Goal: Information Seeking & Learning: Understand process/instructions

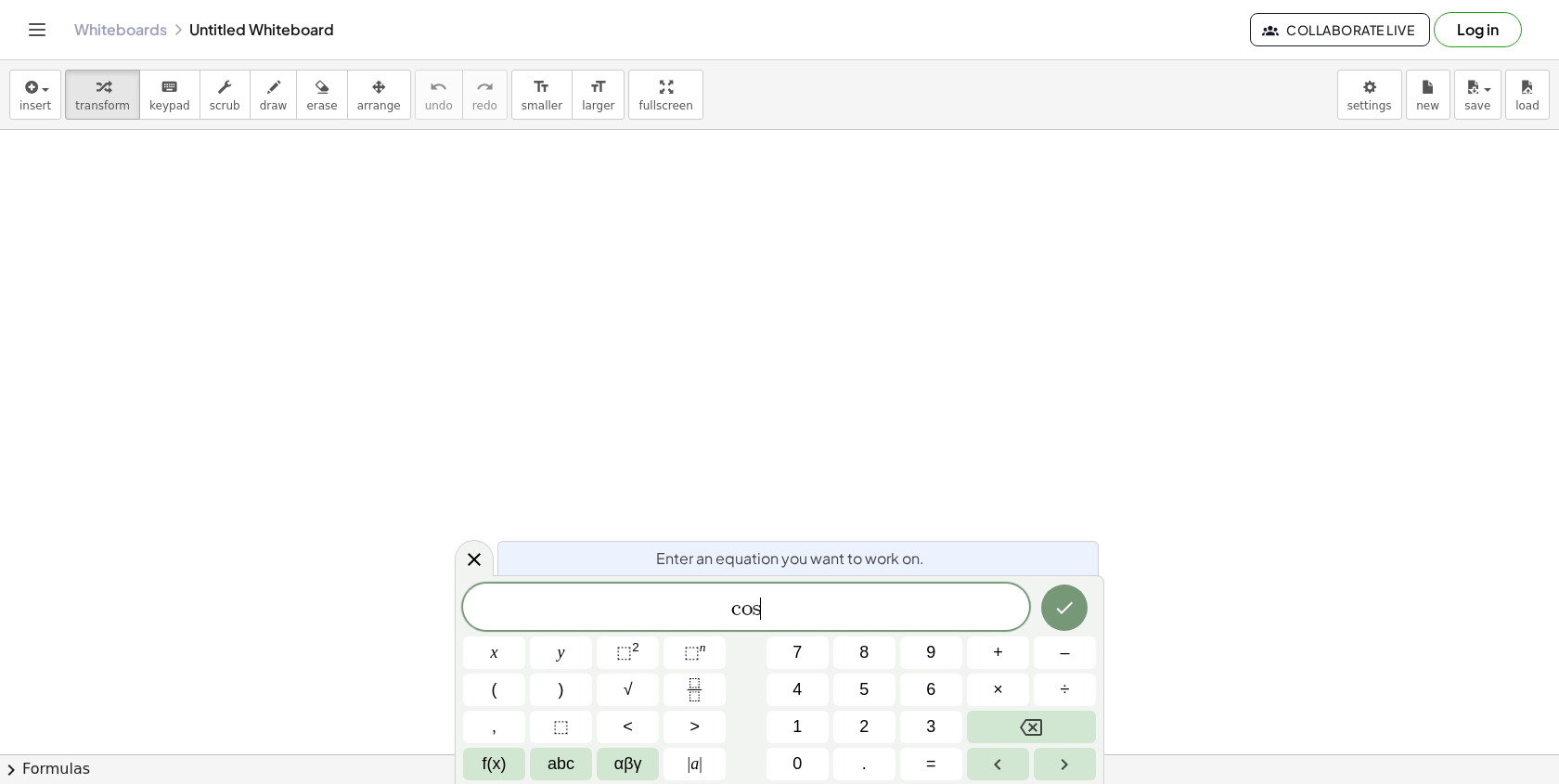
click at [820, 605] on span "c o s ​" at bounding box center [746, 608] width 566 height 26
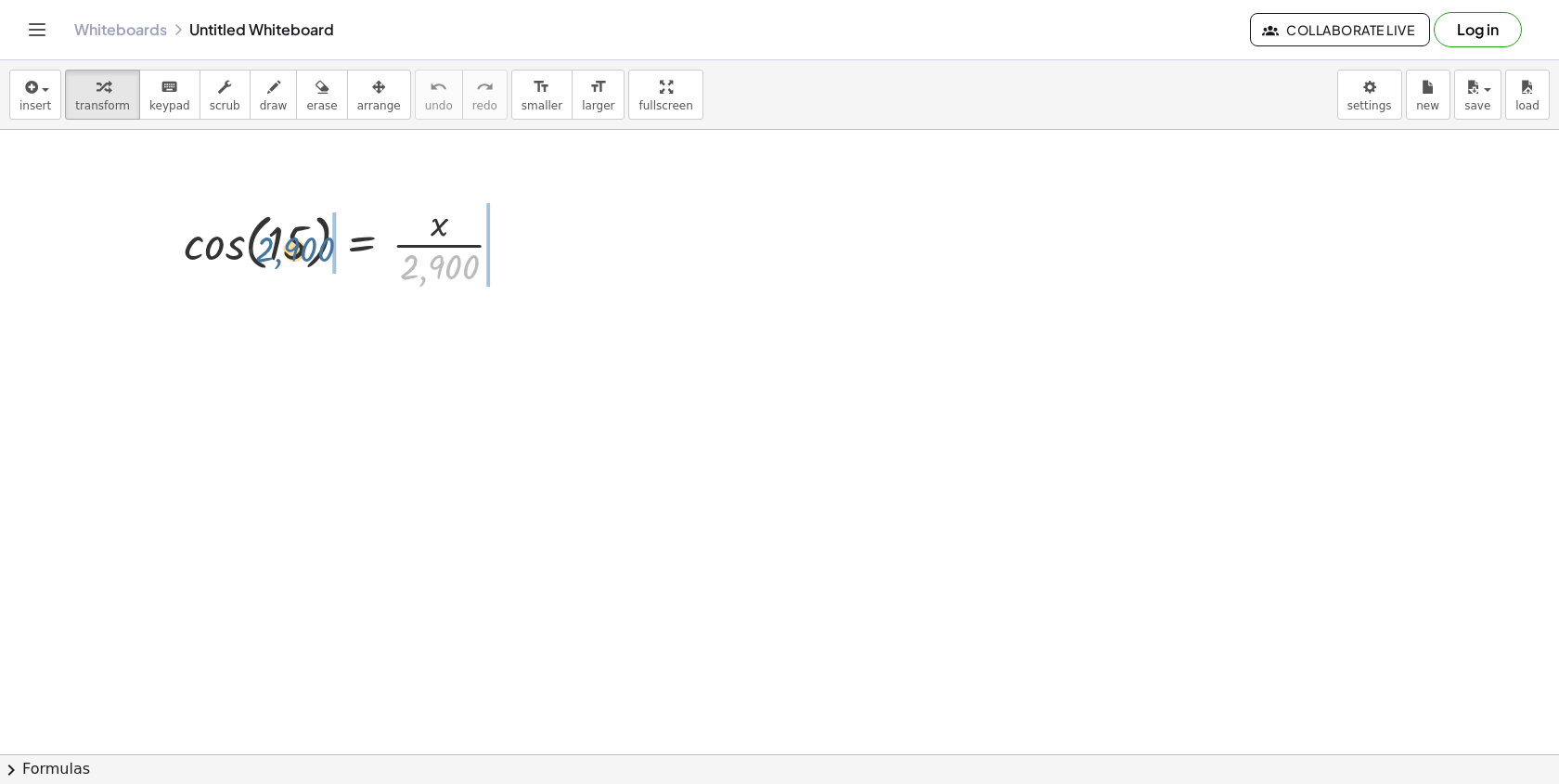
drag, startPoint x: 444, startPoint y: 272, endPoint x: 292, endPoint y: 252, distance: 153.3
click at [291, 253] on div at bounding box center [352, 243] width 353 height 93
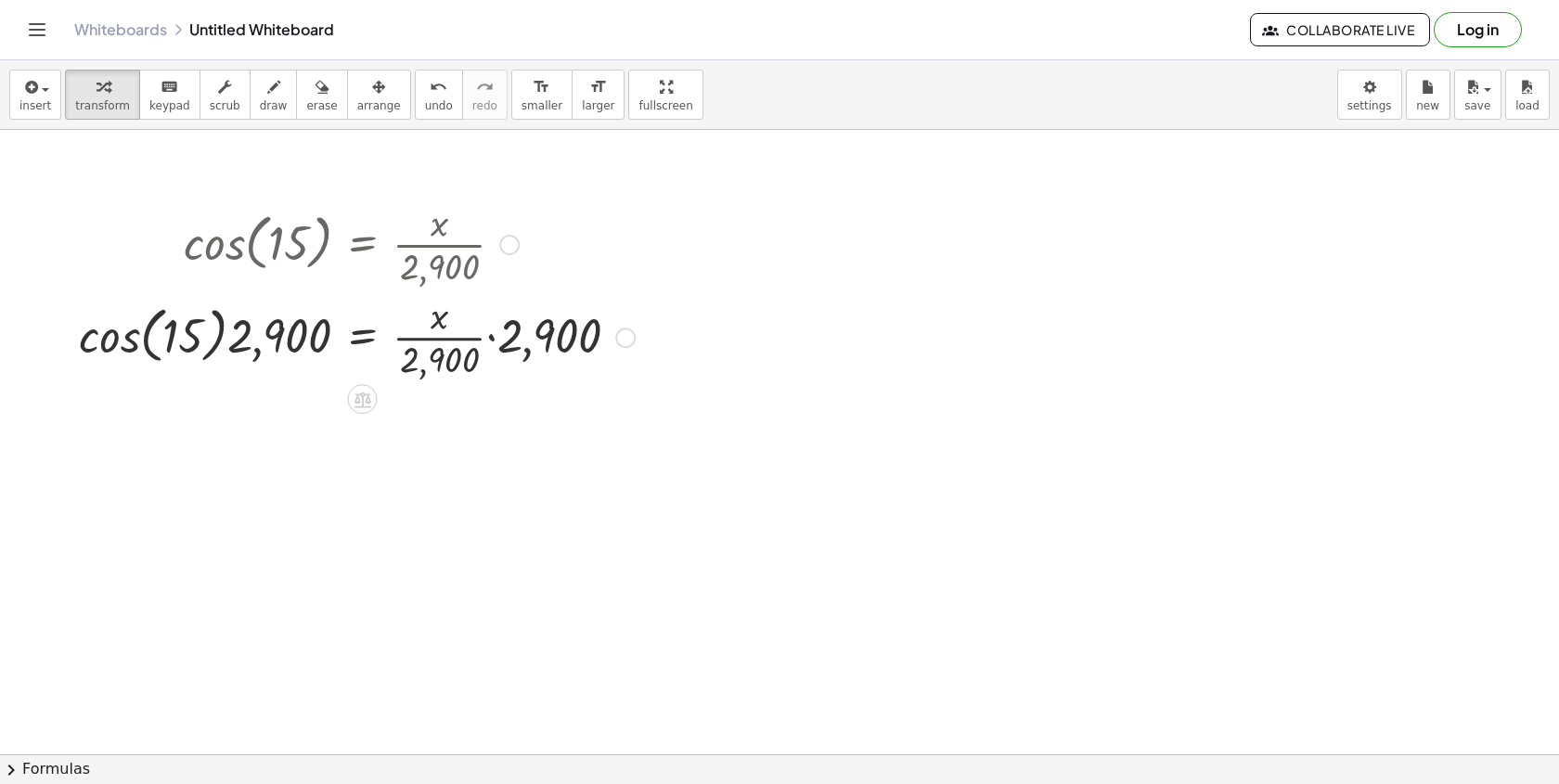
drag, startPoint x: 540, startPoint y: 260, endPoint x: 496, endPoint y: 320, distance: 74.4
click at [363, 245] on div "cos ( , 15 ) = · x · 2,900 cos ( , 15 ) = · x · · 2,900 · · 2,900 · 2,900" at bounding box center [363, 245] width 0 height 0
drag, startPoint x: 537, startPoint y: 336, endPoint x: 441, endPoint y: 350, distance: 97.0
click at [269, 351] on div at bounding box center [299, 336] width 459 height 71
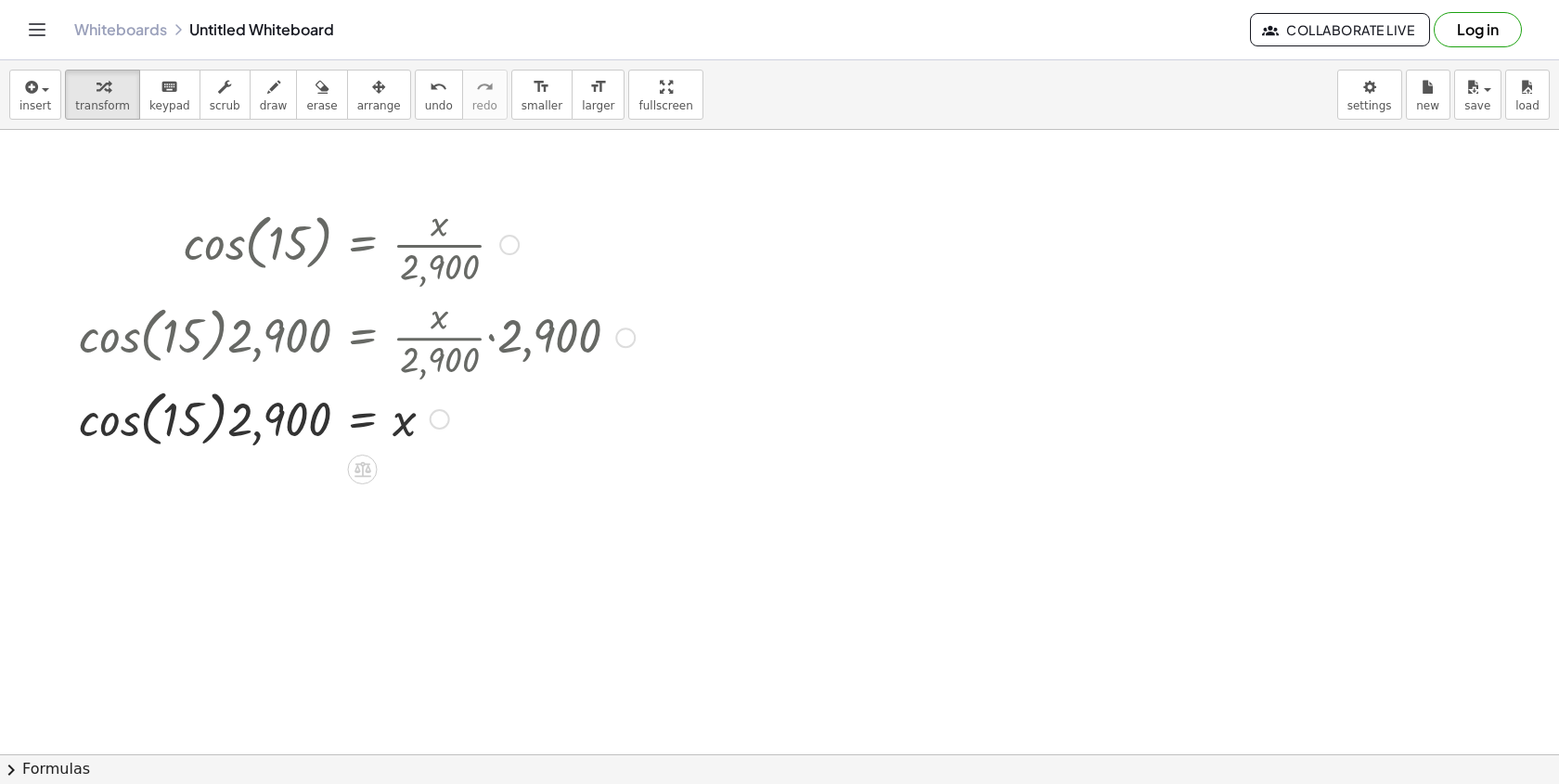
click at [133, 431] on div at bounding box center [356, 418] width 574 height 71
click at [134, 431] on div at bounding box center [356, 418] width 574 height 63
click at [167, 431] on div at bounding box center [356, 418] width 574 height 63
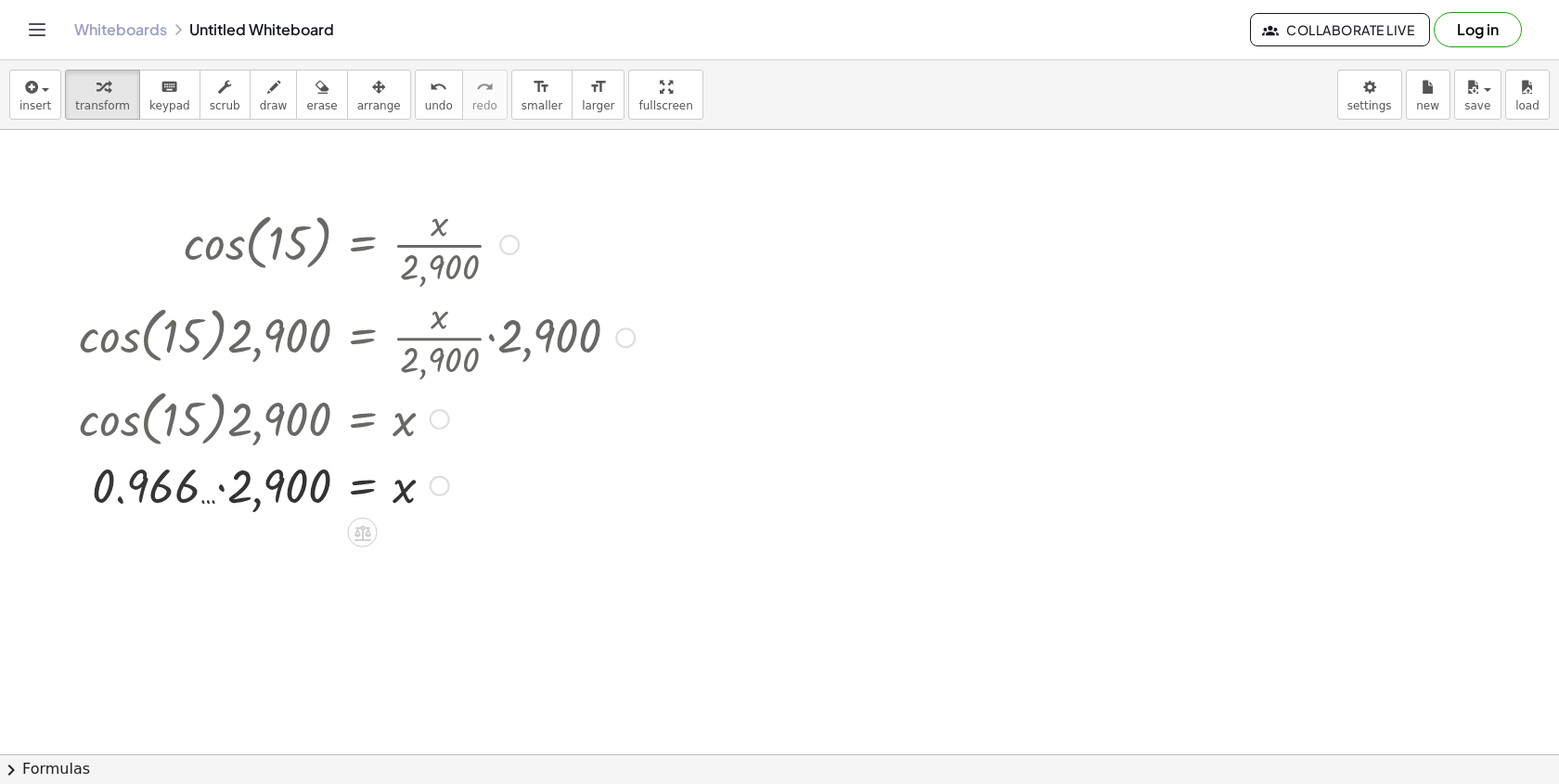
click at [225, 500] on div at bounding box center [356, 485] width 574 height 63
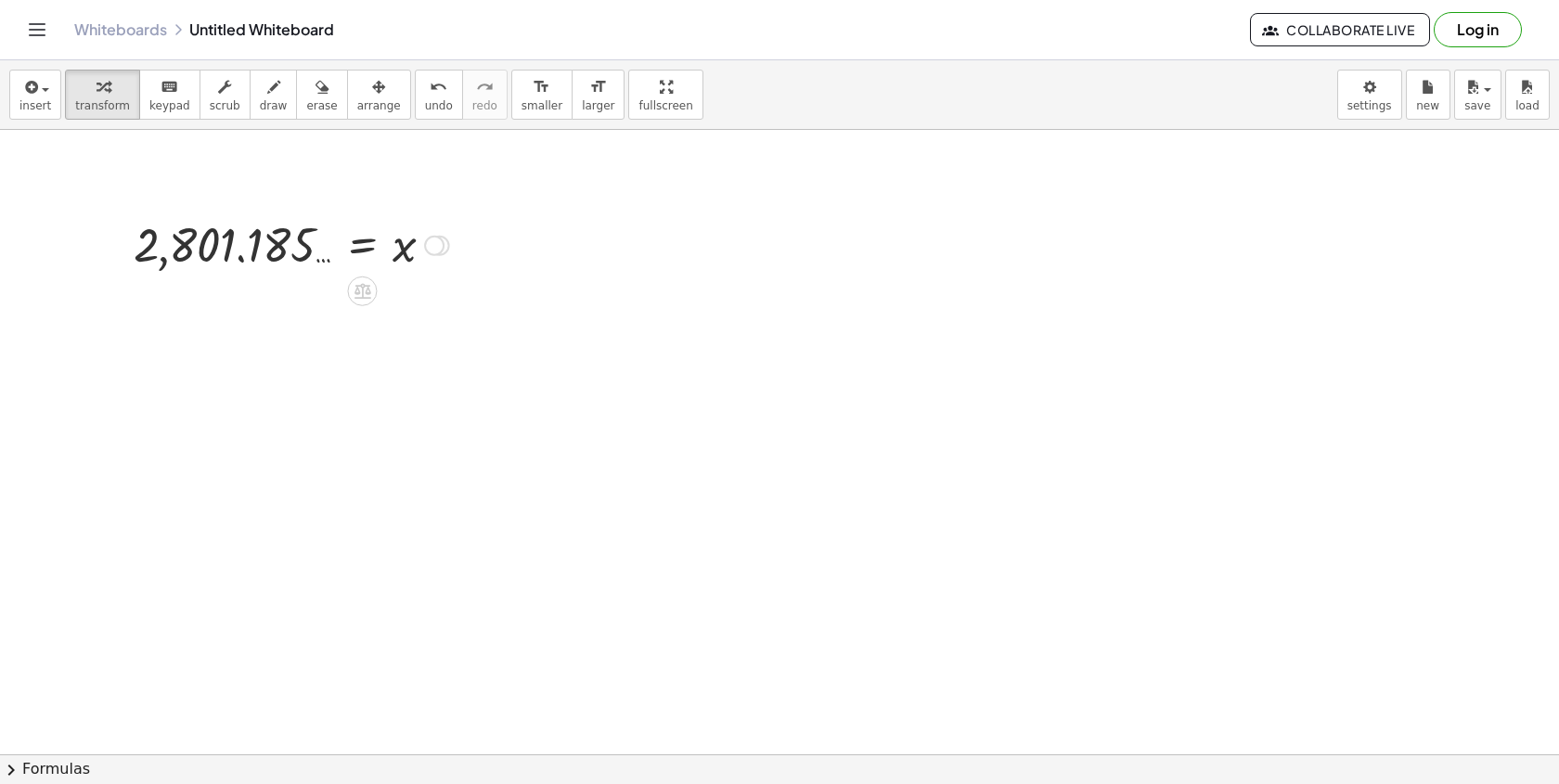
drag, startPoint x: 434, startPoint y: 550, endPoint x: 488, endPoint y: 223, distance: 331.4
drag, startPoint x: 599, startPoint y: 539, endPoint x: 456, endPoint y: 506, distance: 146.8
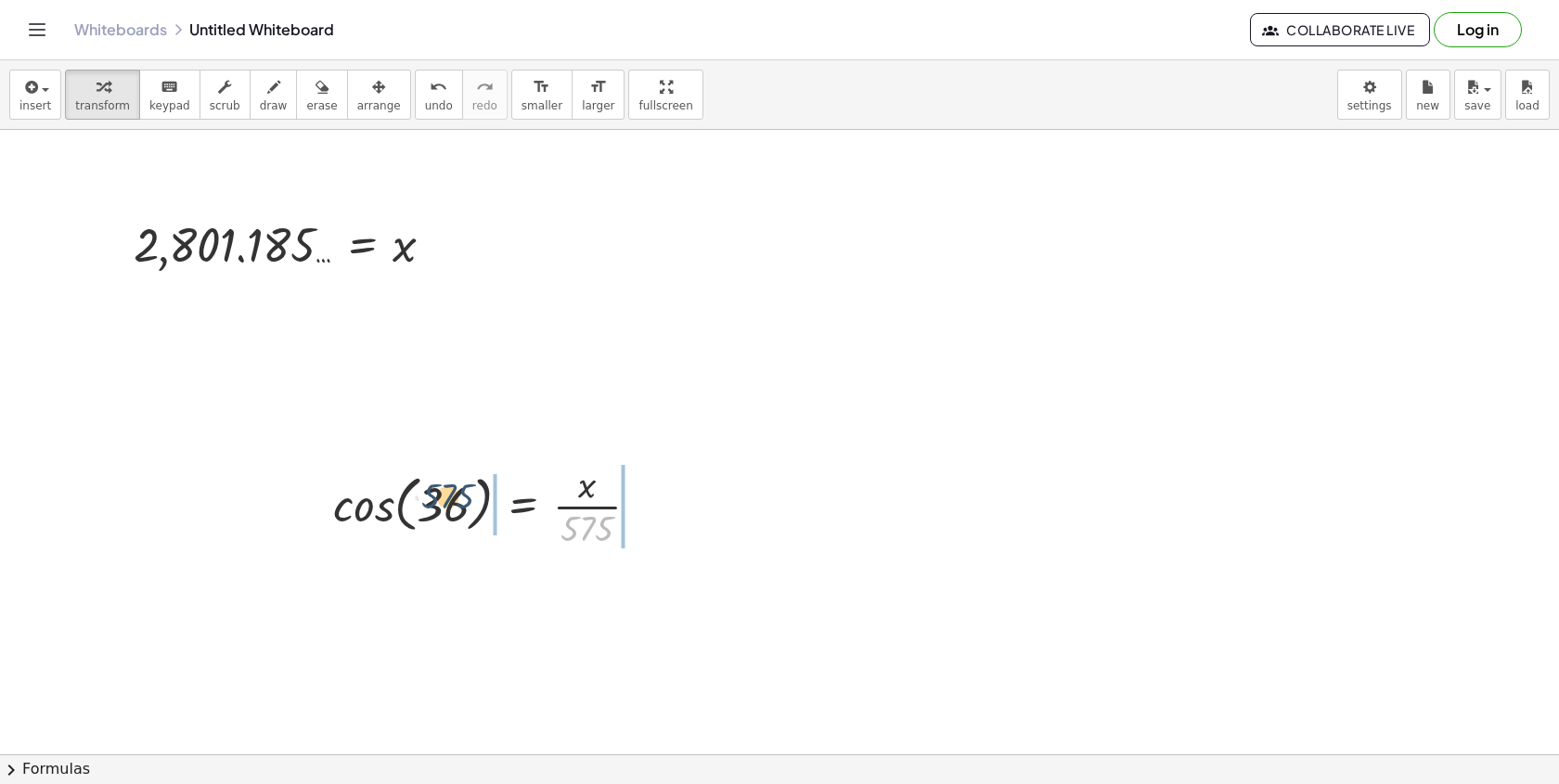
click at [456, 506] on div at bounding box center [493, 505] width 340 height 93
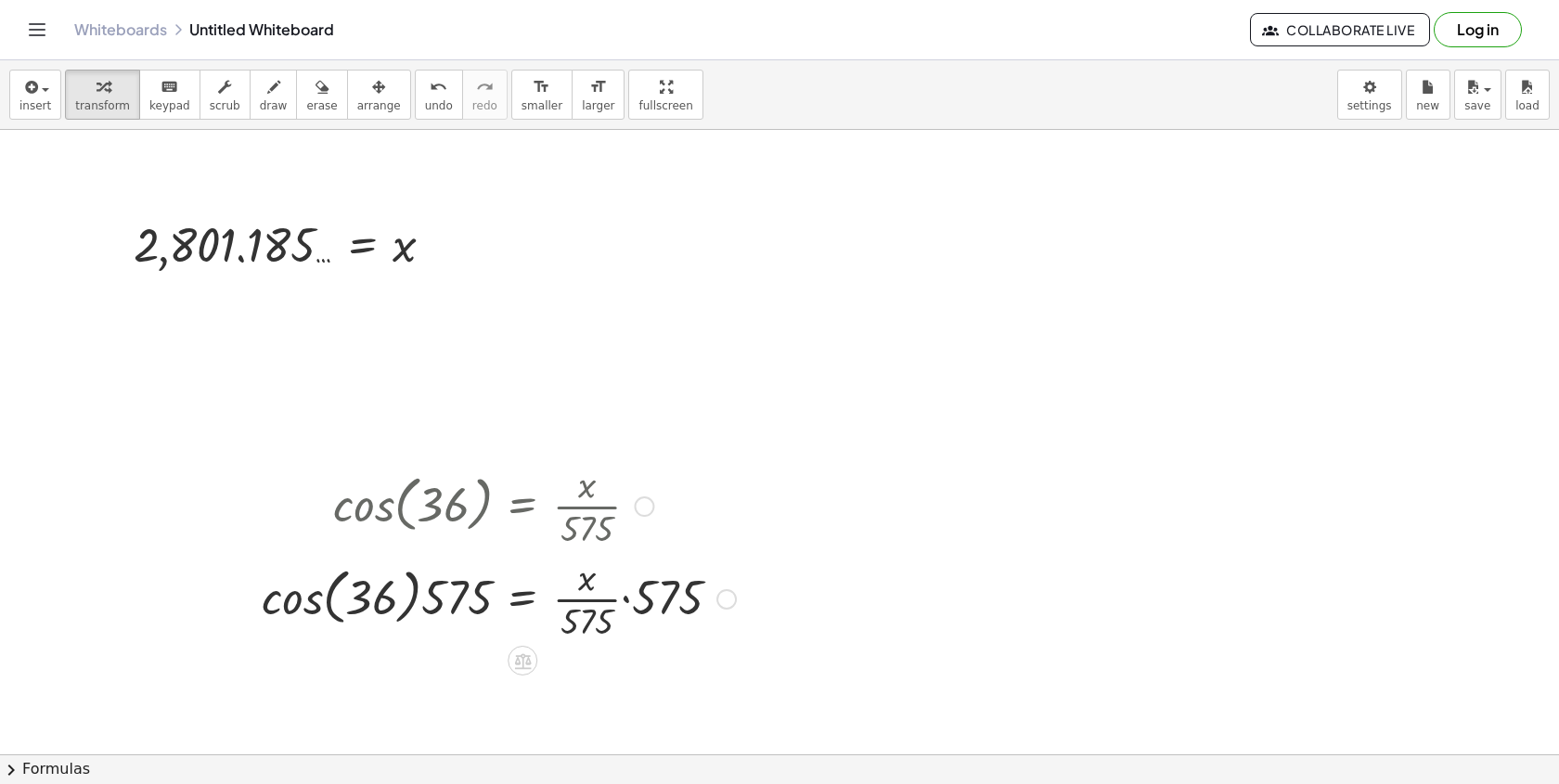
click at [672, 514] on div at bounding box center [499, 505] width 493 height 93
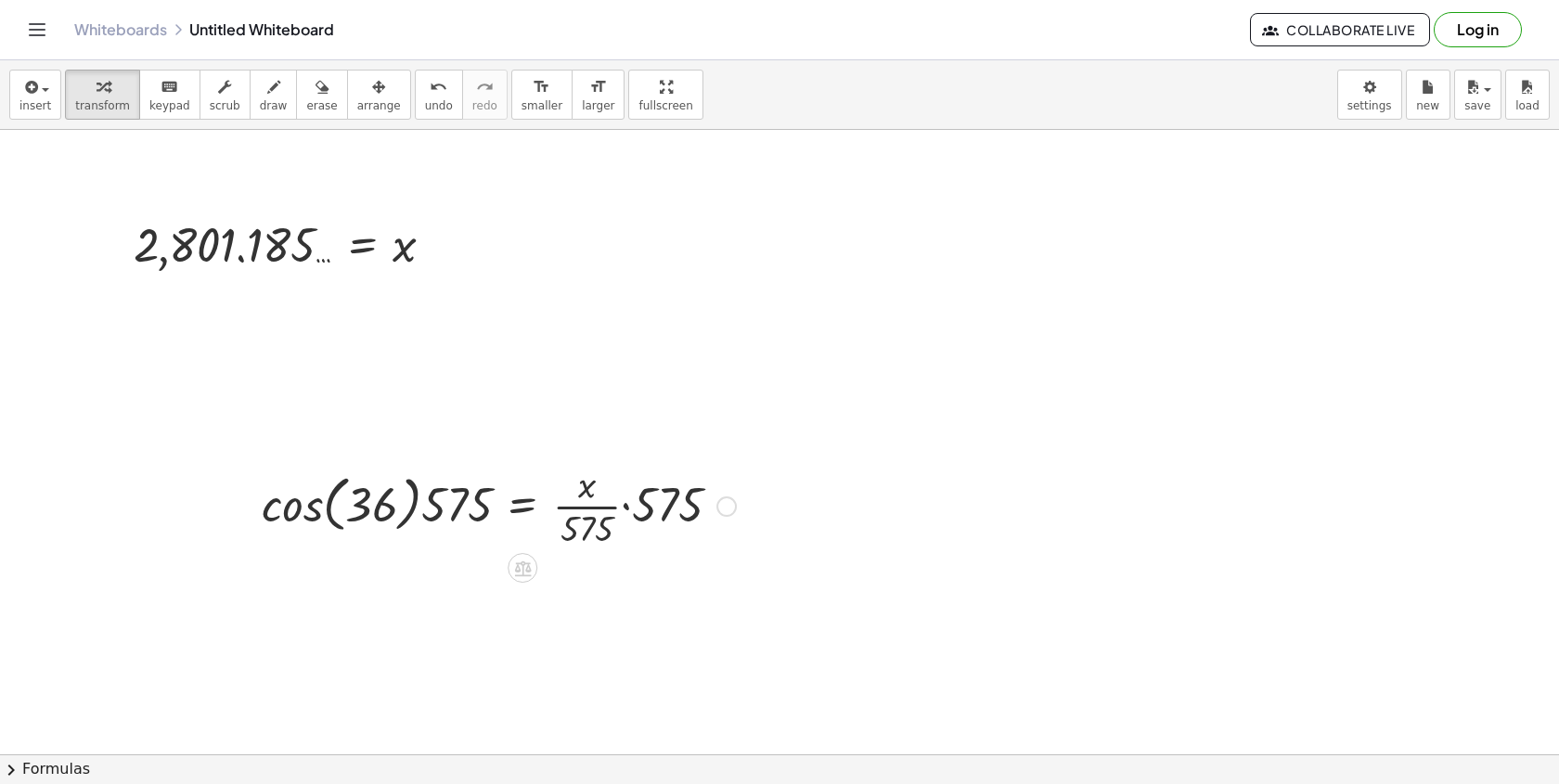
drag, startPoint x: 728, startPoint y: 599, endPoint x: 721, endPoint y: 462, distance: 137.2
click at [523, 507] on div "cos ( , 36 ) = · x · · 575 · · 575 · 575" at bounding box center [523, 507] width 0 height 0
drag, startPoint x: 679, startPoint y: 494, endPoint x: 617, endPoint y: 522, distance: 68.0
click at [617, 522] on div at bounding box center [499, 505] width 493 height 93
click at [317, 522] on div at bounding box center [434, 505] width 366 height 71
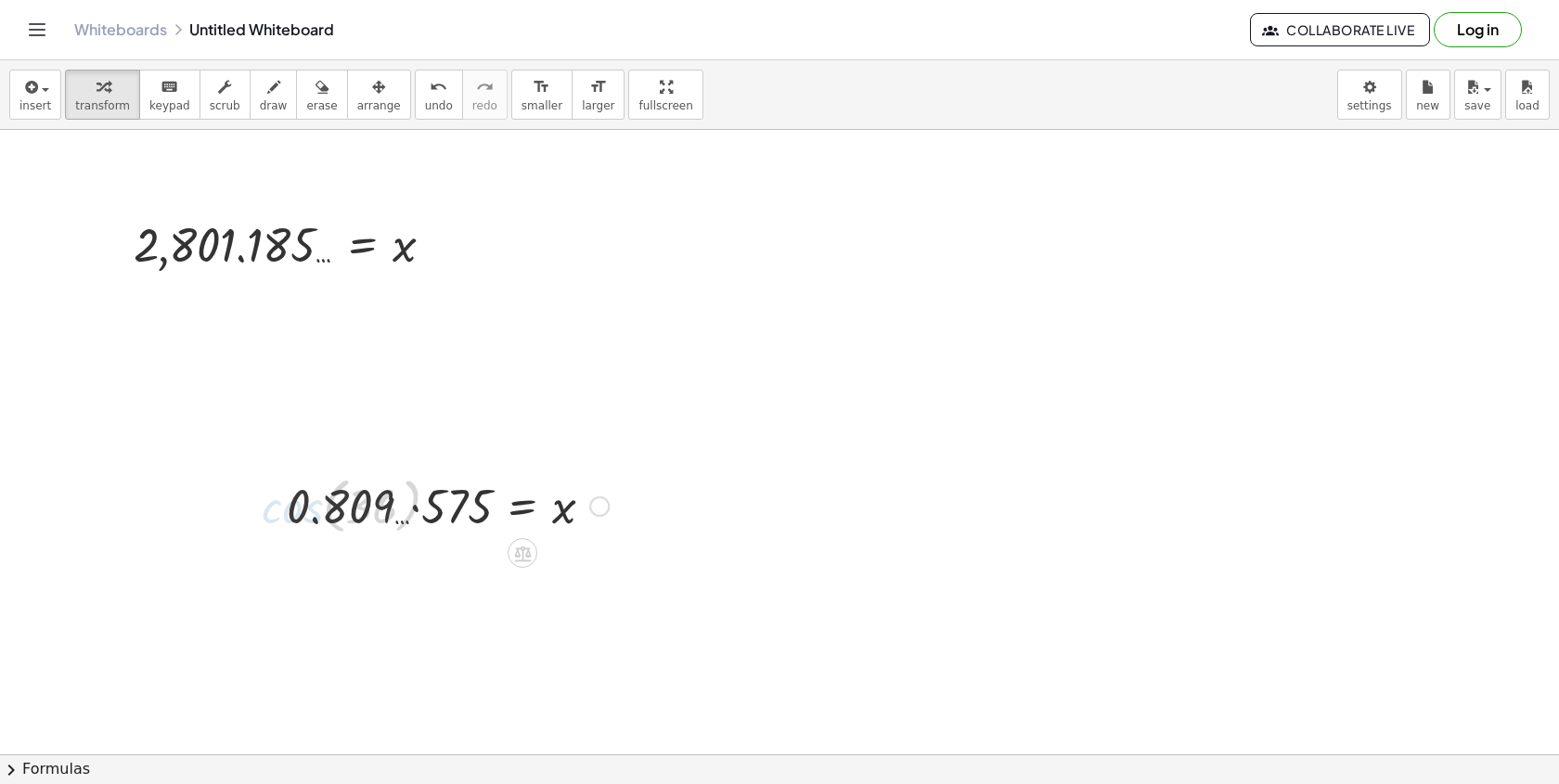
click at [432, 523] on div at bounding box center [447, 505] width 340 height 63
drag, startPoint x: 599, startPoint y: 506, endPoint x: 603, endPoint y: 628, distance: 122.1
click at [523, 507] on div "= x 465.185 …" at bounding box center [523, 507] width 0 height 0
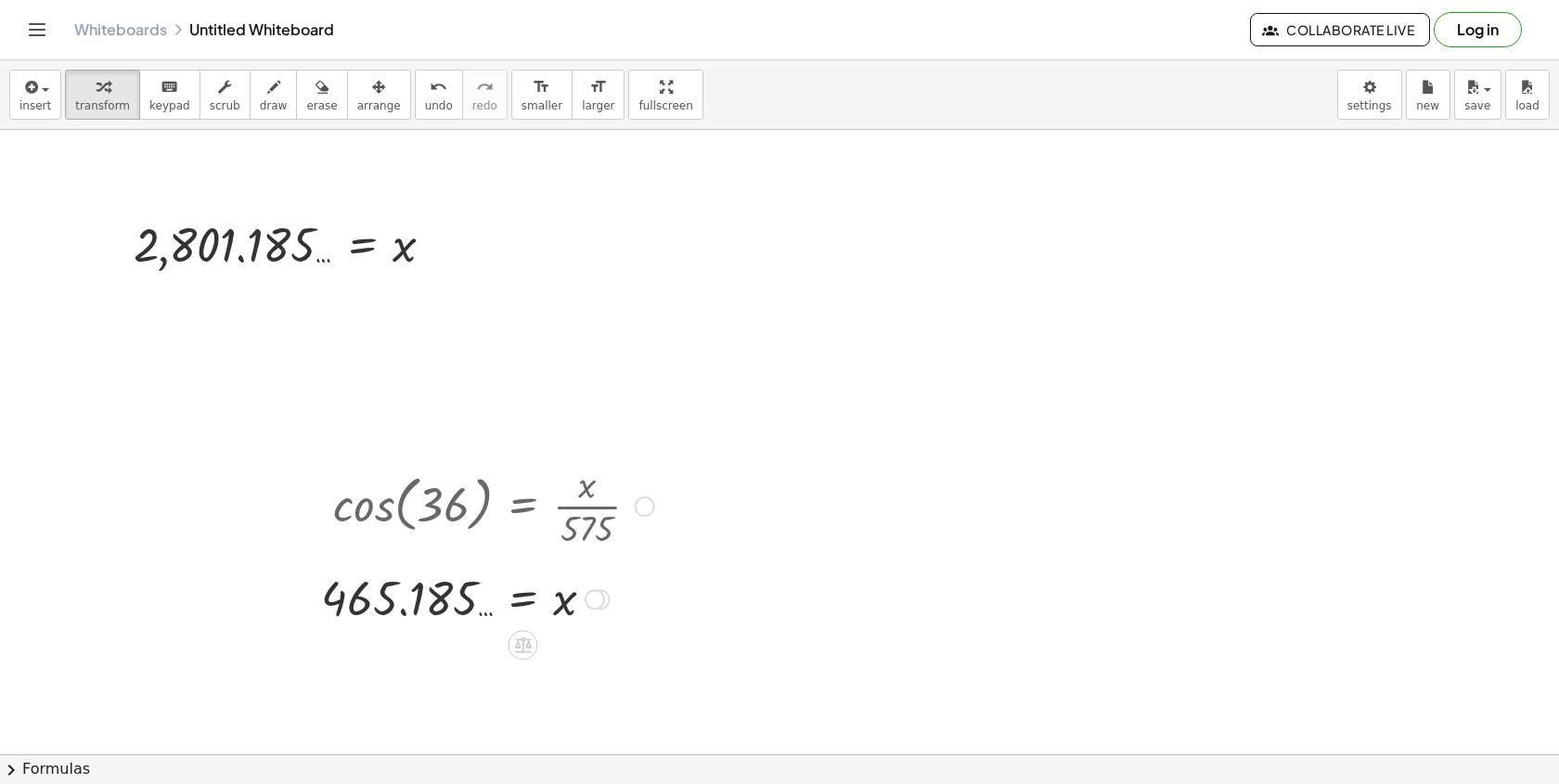
click at [648, 504] on div at bounding box center [645, 507] width 20 height 20
click at [706, 481] on span "Go back to this line" at bounding box center [739, 478] width 111 height 15
click at [617, 512] on div at bounding box center [493, 505] width 340 height 93
click at [638, 510] on div "Go back to this line Copy line as LaTeX Copy derivation as LaTeX" at bounding box center [645, 507] width 20 height 20
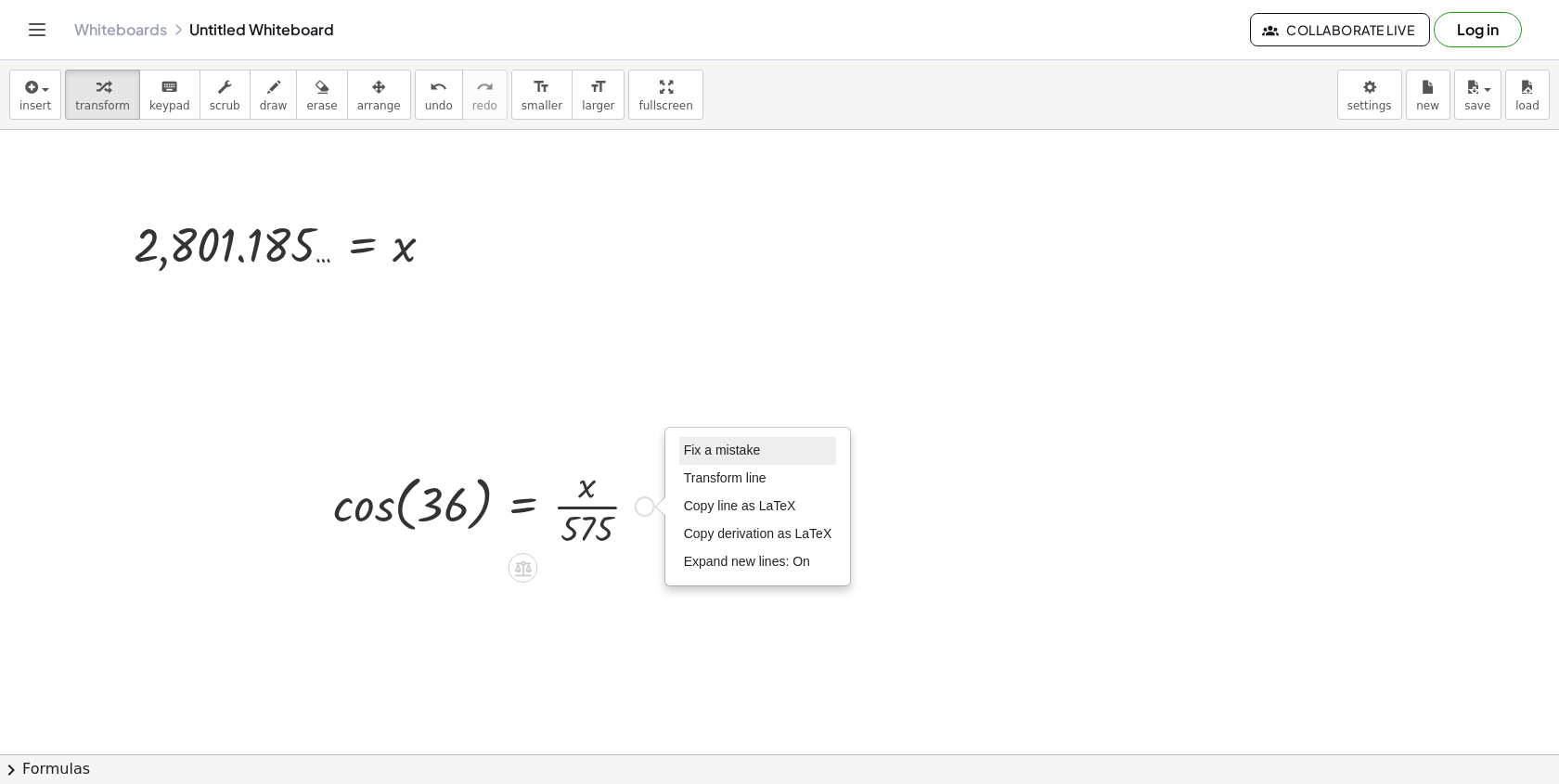
click at [740, 454] on span "Fix a mistake" at bounding box center [722, 450] width 76 height 15
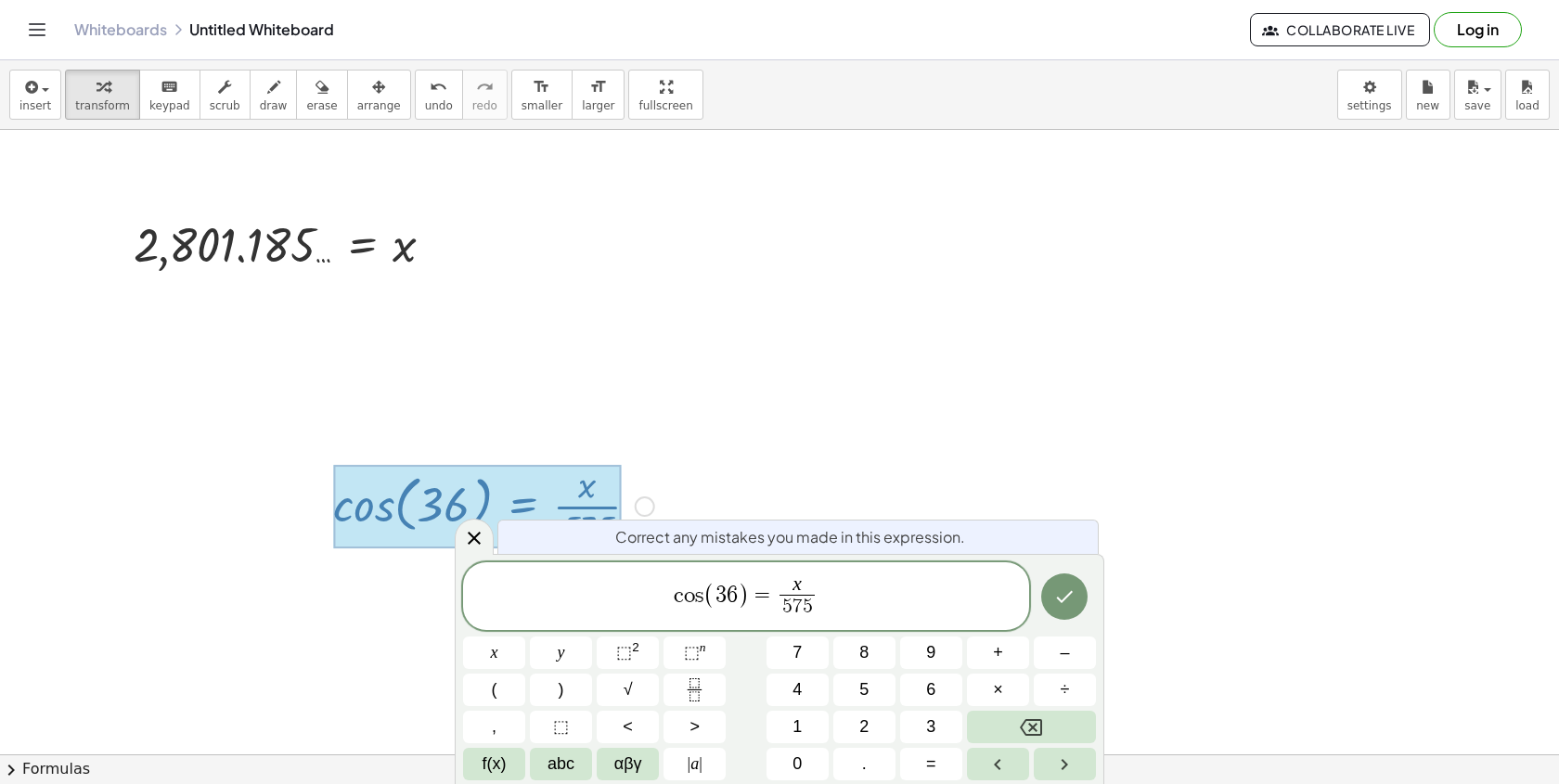
click at [711, 593] on span "(" at bounding box center [709, 594] width 12 height 27
click at [705, 601] on span "(" at bounding box center [709, 594] width 12 height 27
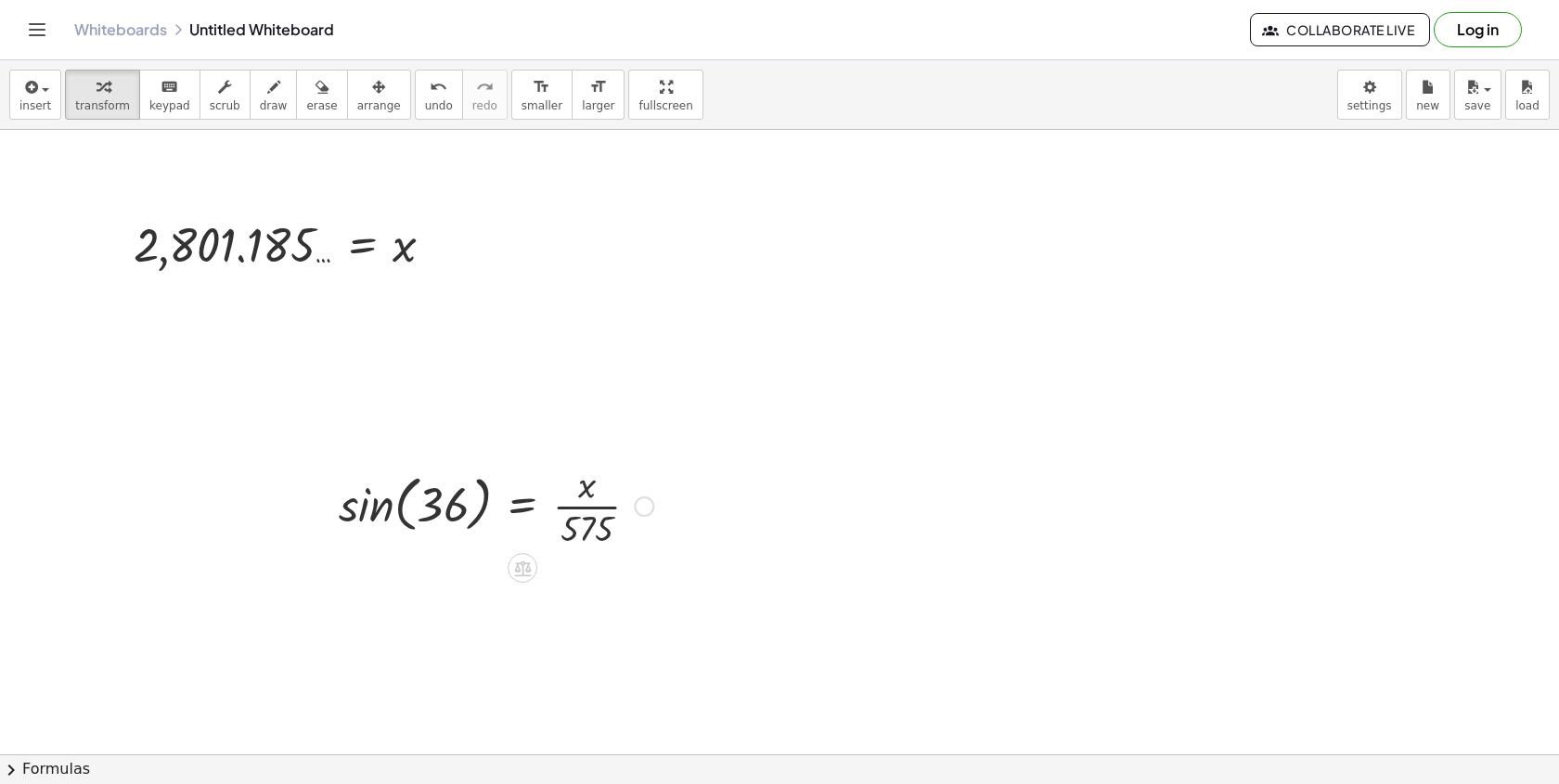
click at [397, 509] on div at bounding box center [496, 505] width 333 height 93
drag, startPoint x: 597, startPoint y: 538, endPoint x: 505, endPoint y: 519, distance: 93.9
click at [505, 519] on div at bounding box center [496, 505] width 333 height 93
click at [316, 512] on div at bounding box center [502, 505] width 487 height 93
click at [315, 512] on div at bounding box center [502, 505] width 487 height 93
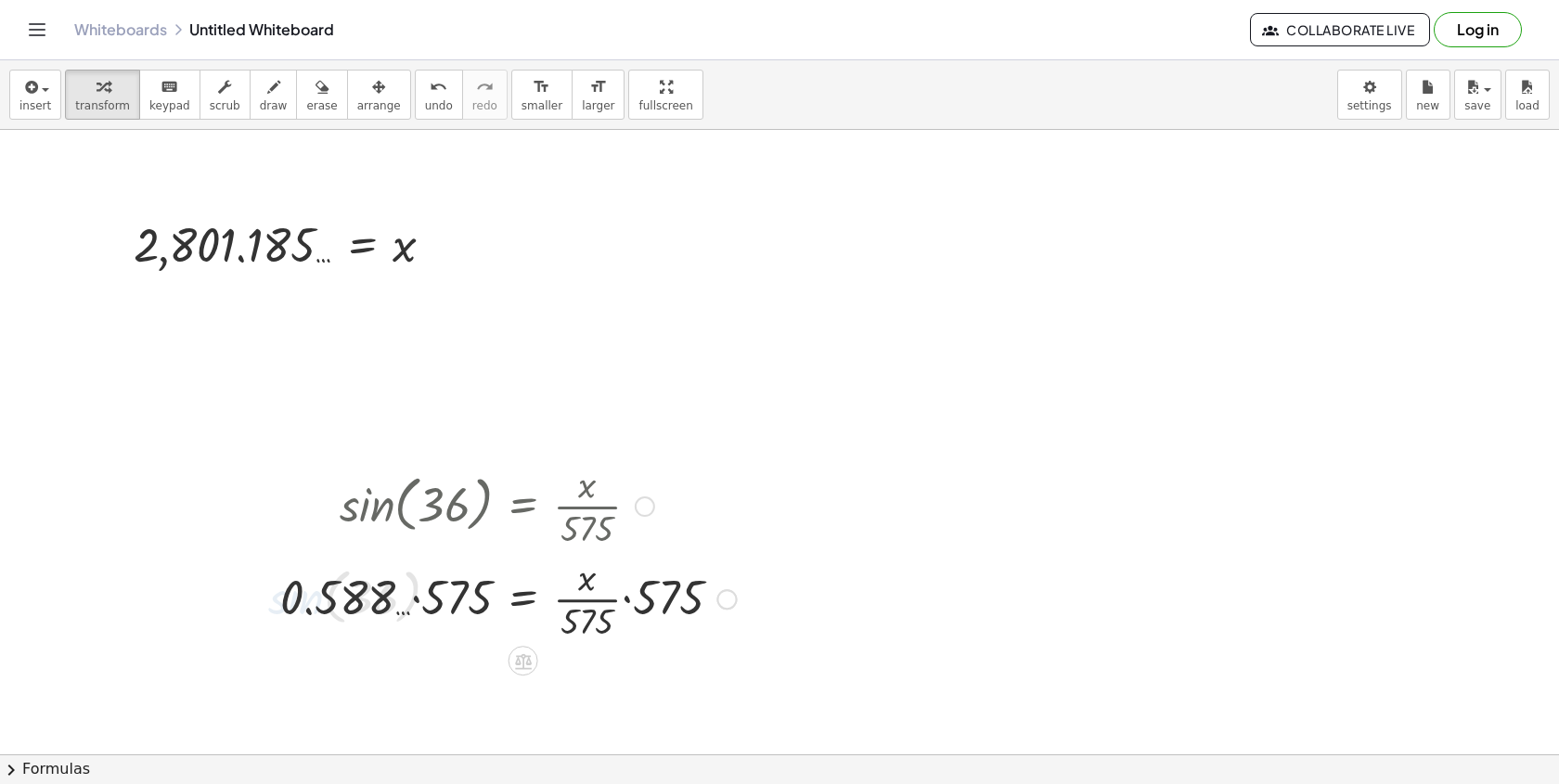
click at [441, 596] on div at bounding box center [508, 597] width 474 height 93
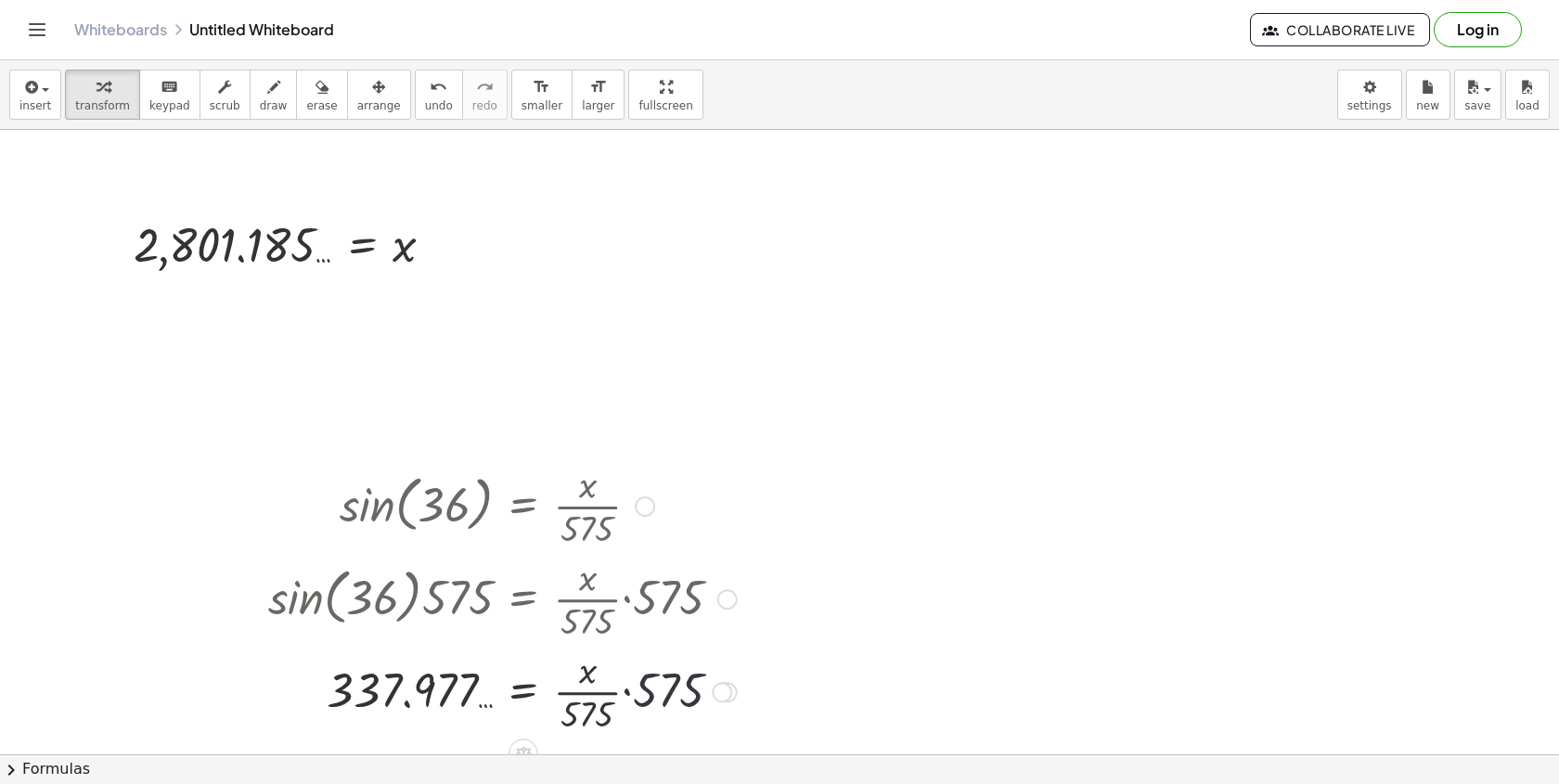
click at [740, 696] on div at bounding box center [502, 690] width 487 height 93
click at [629, 698] on div at bounding box center [502, 690] width 487 height 93
drag, startPoint x: 601, startPoint y: 719, endPoint x: 601, endPoint y: 676, distance: 43.0
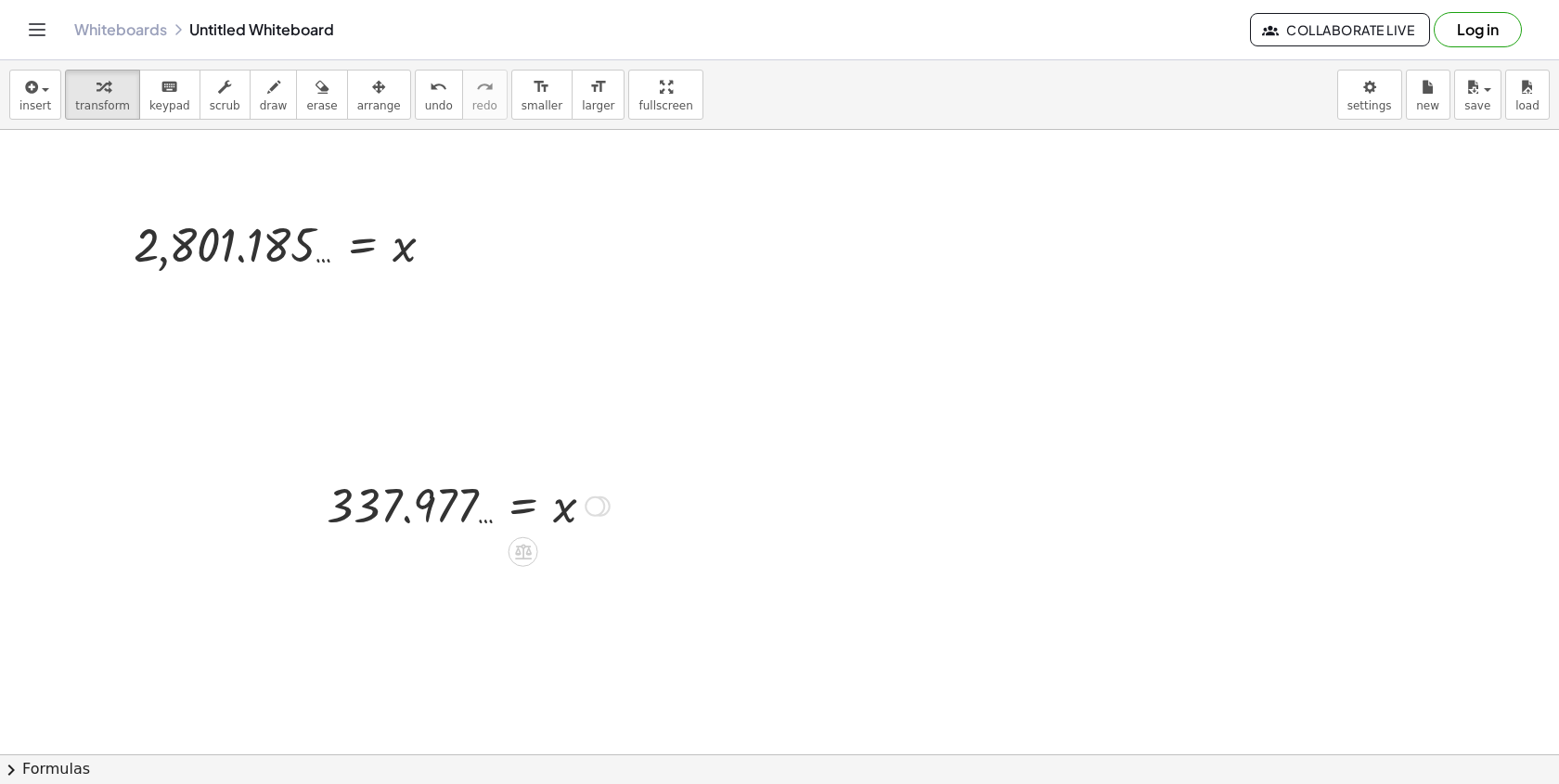
drag, startPoint x: 601, startPoint y: 693, endPoint x: 643, endPoint y: 416, distance: 280.2
drag, startPoint x: 1136, startPoint y: 332, endPoint x: 1041, endPoint y: 316, distance: 96.3
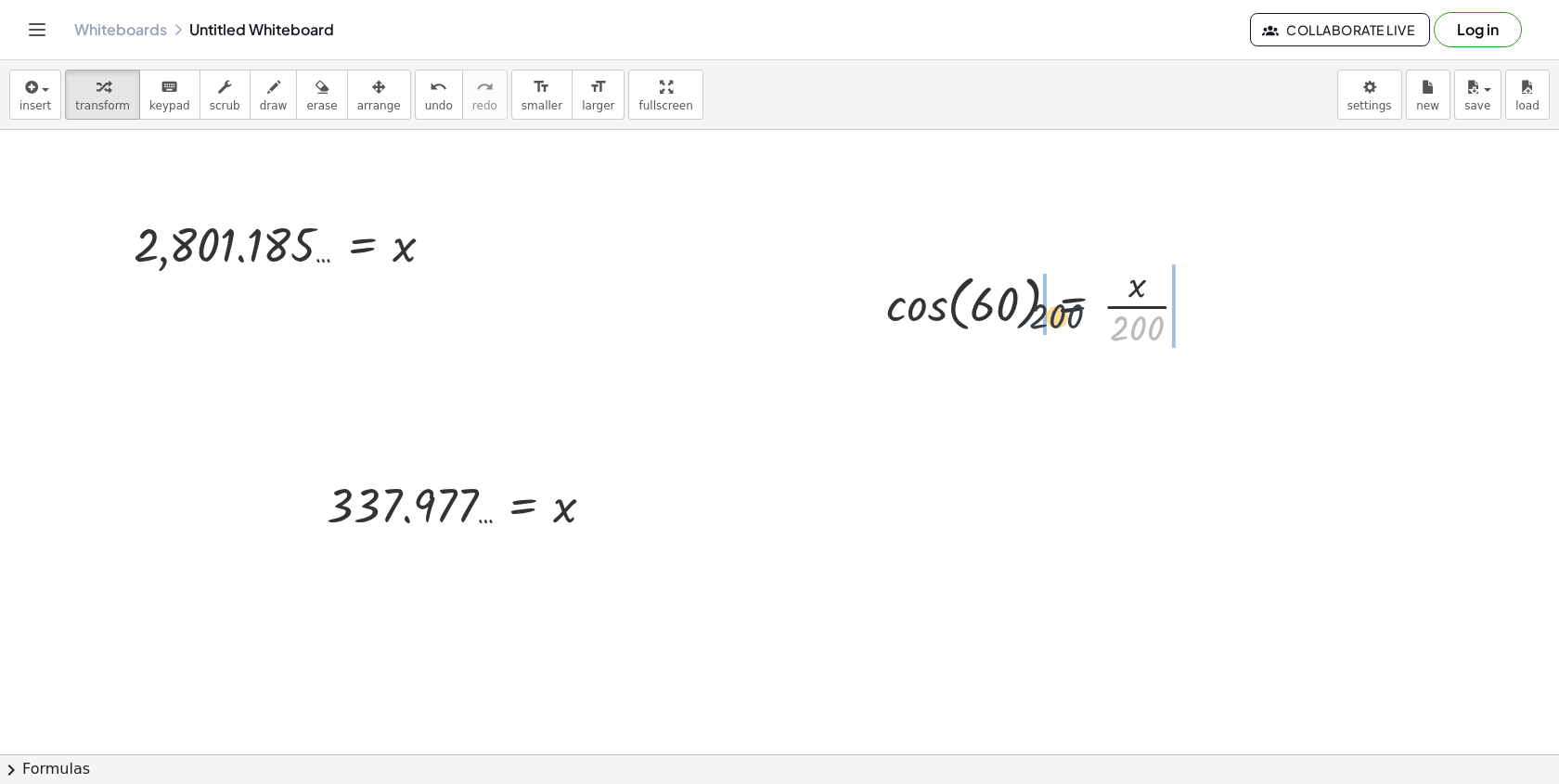
click at [1041, 316] on div at bounding box center [1046, 304] width 337 height 93
click at [945, 321] on div at bounding box center [1051, 304] width 491 height 93
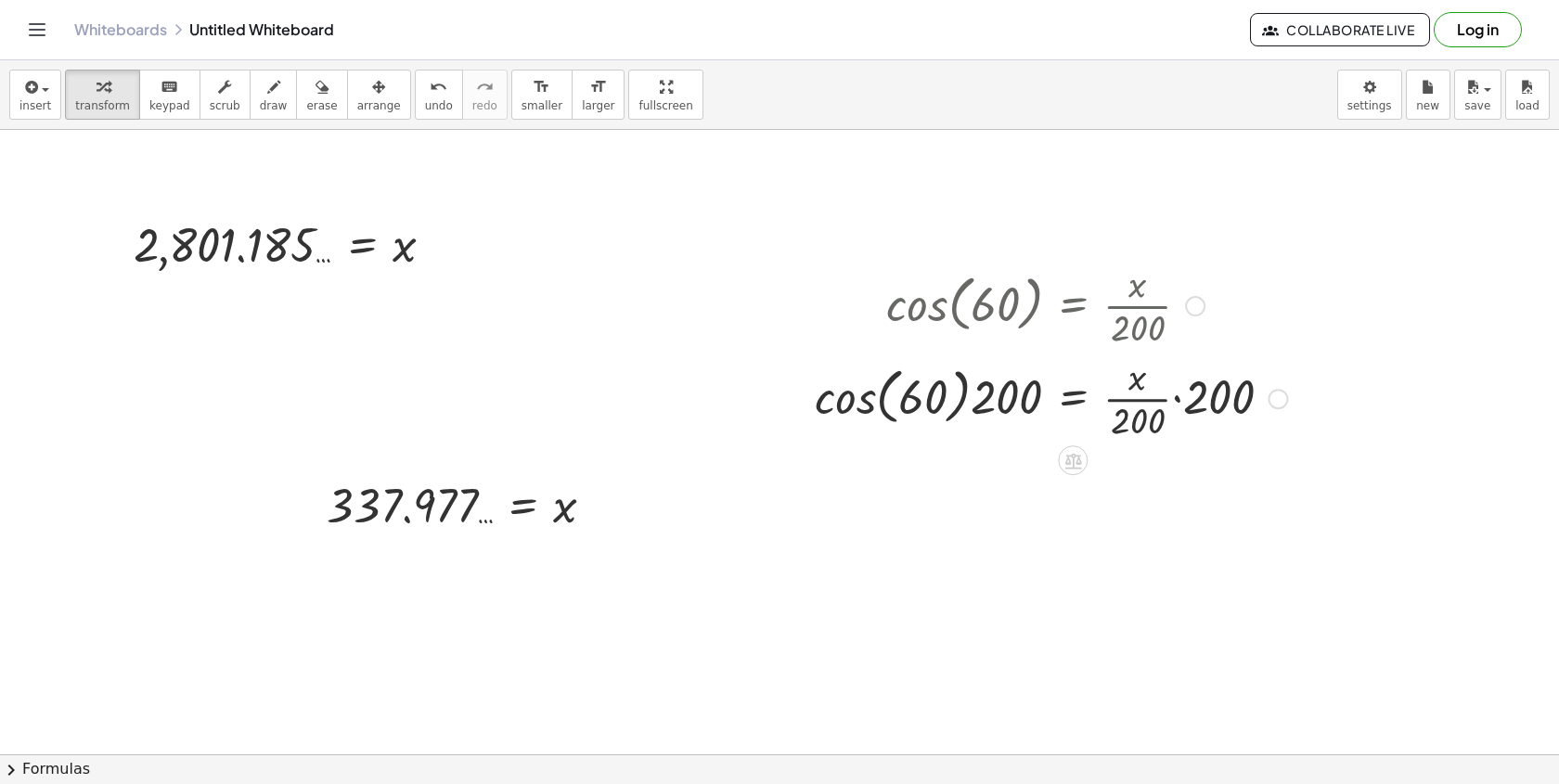
click at [857, 409] on div at bounding box center [1051, 397] width 491 height 93
click at [963, 417] on div at bounding box center [1086, 397] width 420 height 93
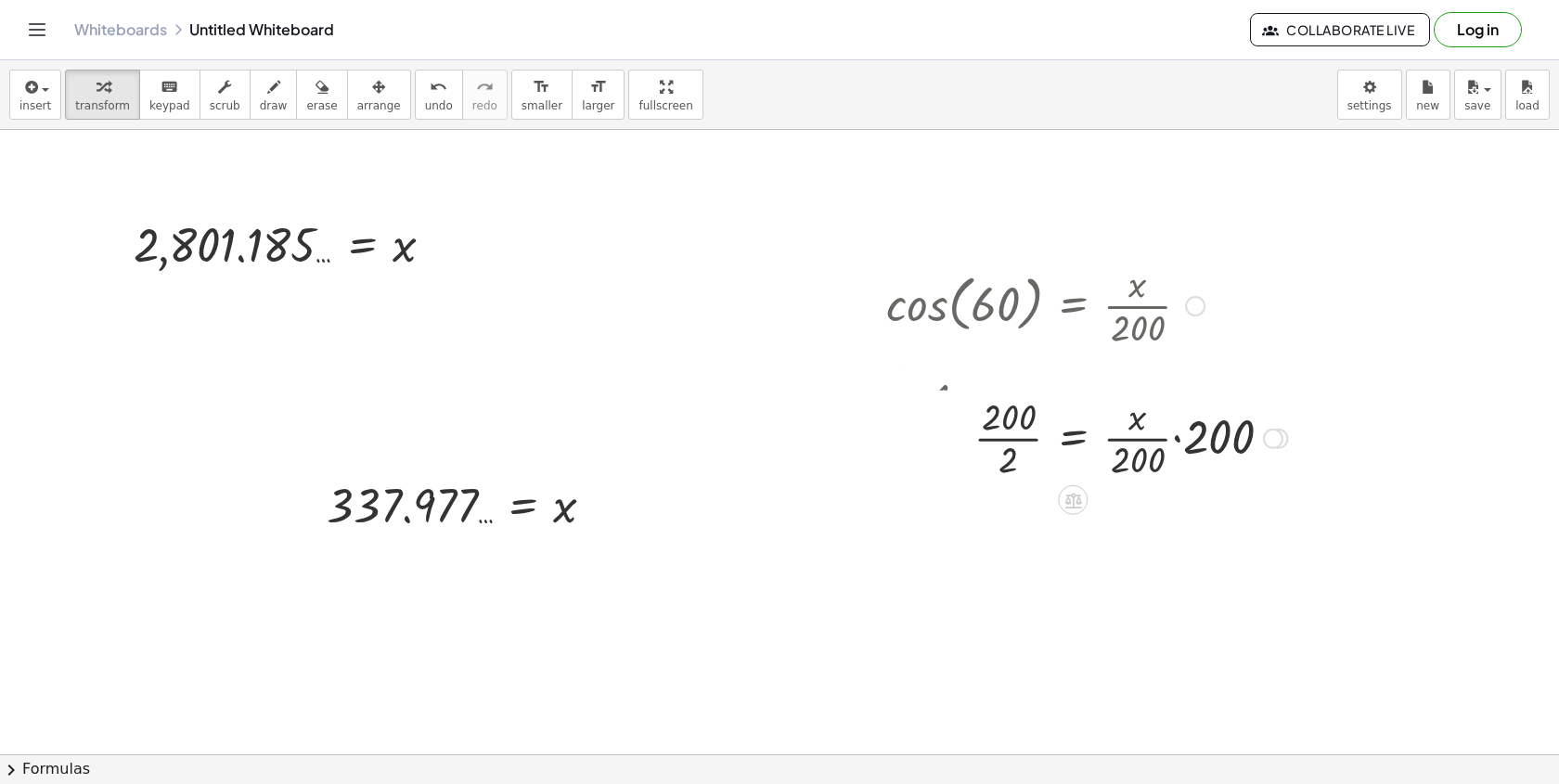
click at [1073, 306] on div "cos ( , 60 ) = · x · 200 · cos ( , 60 ) · 200 = · · x · 200 · 200 · · [DATE] = …" at bounding box center [1073, 306] width 0 height 0
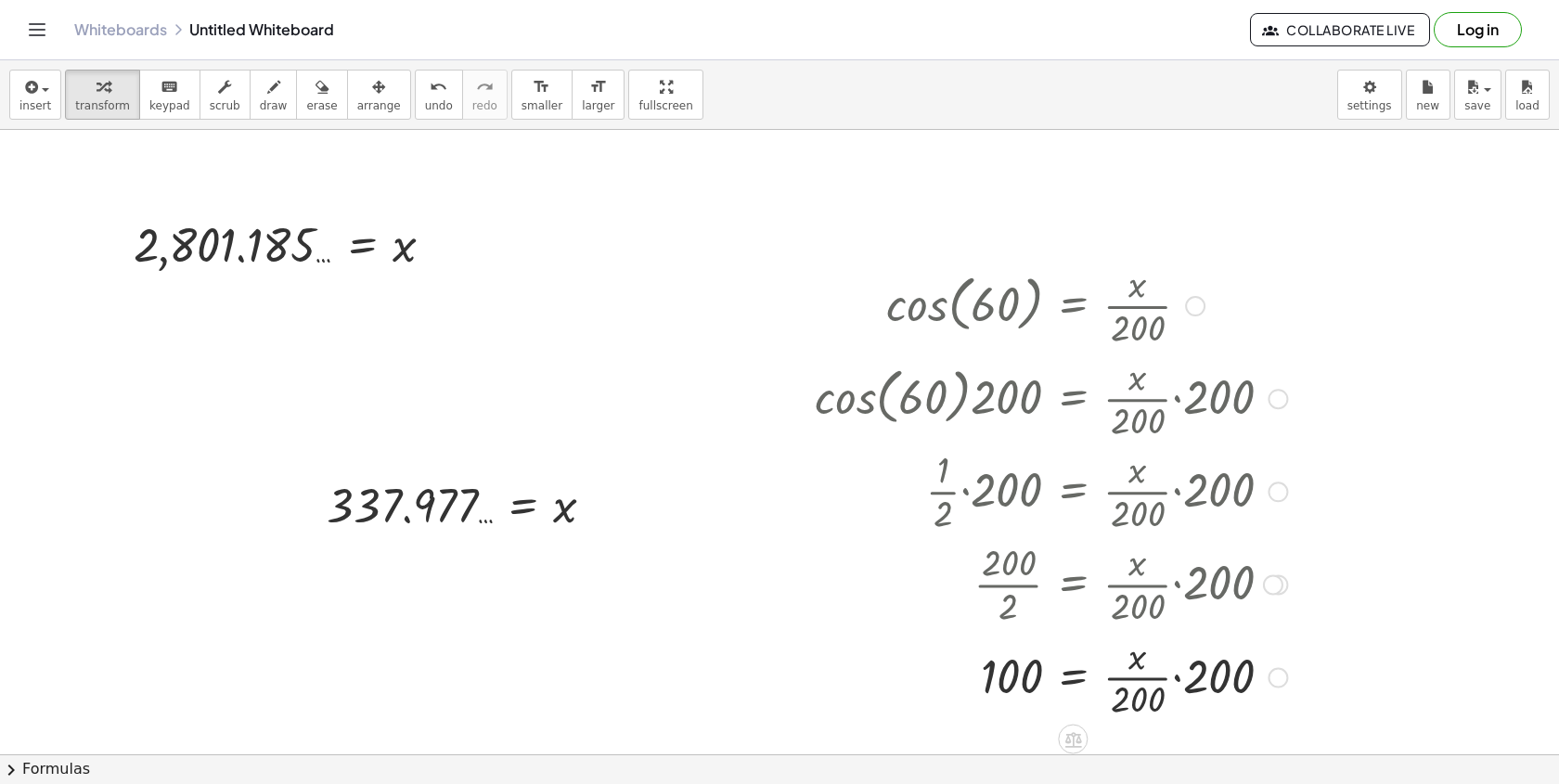
click at [1203, 311] on div at bounding box center [1195, 306] width 20 height 20
click at [1265, 286] on li "Go back to this line" at bounding box center [1309, 278] width 158 height 28
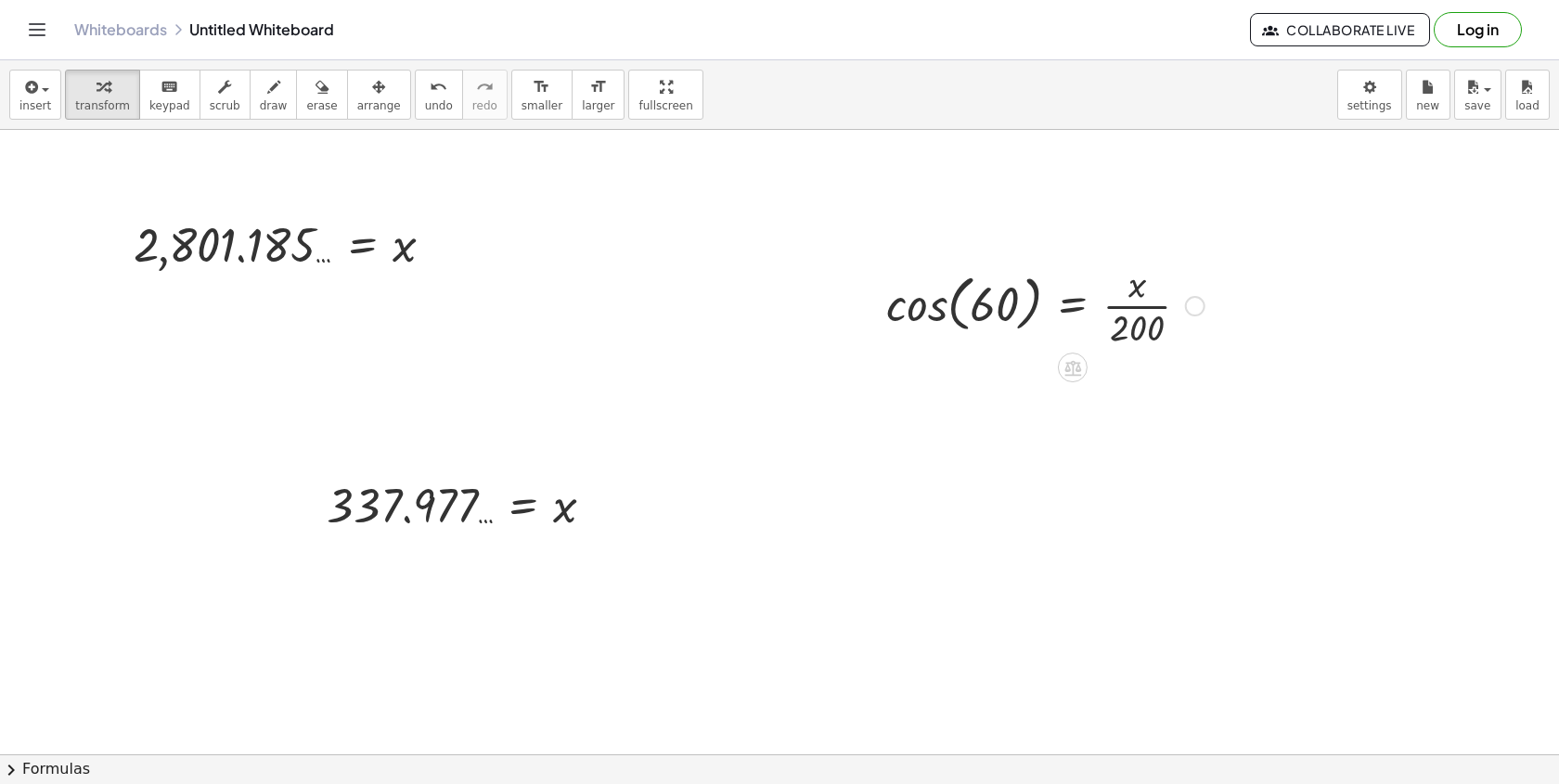
click at [1194, 309] on div "Go back to this line Copy line as LaTeX Copy derivation as LaTeX" at bounding box center [1195, 306] width 20 height 20
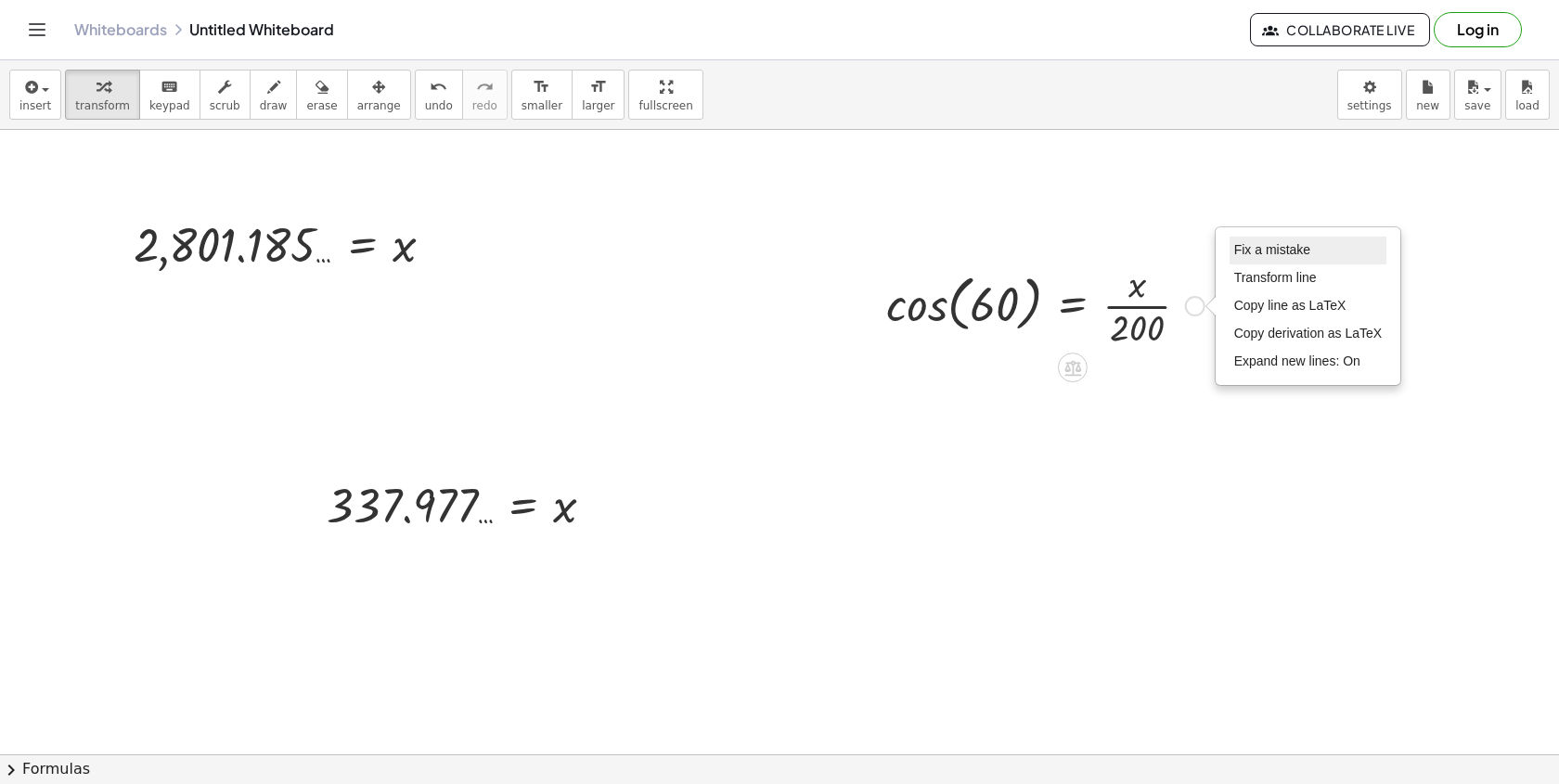
click at [1255, 253] on span "Fix a mistake" at bounding box center [1273, 249] width 76 height 15
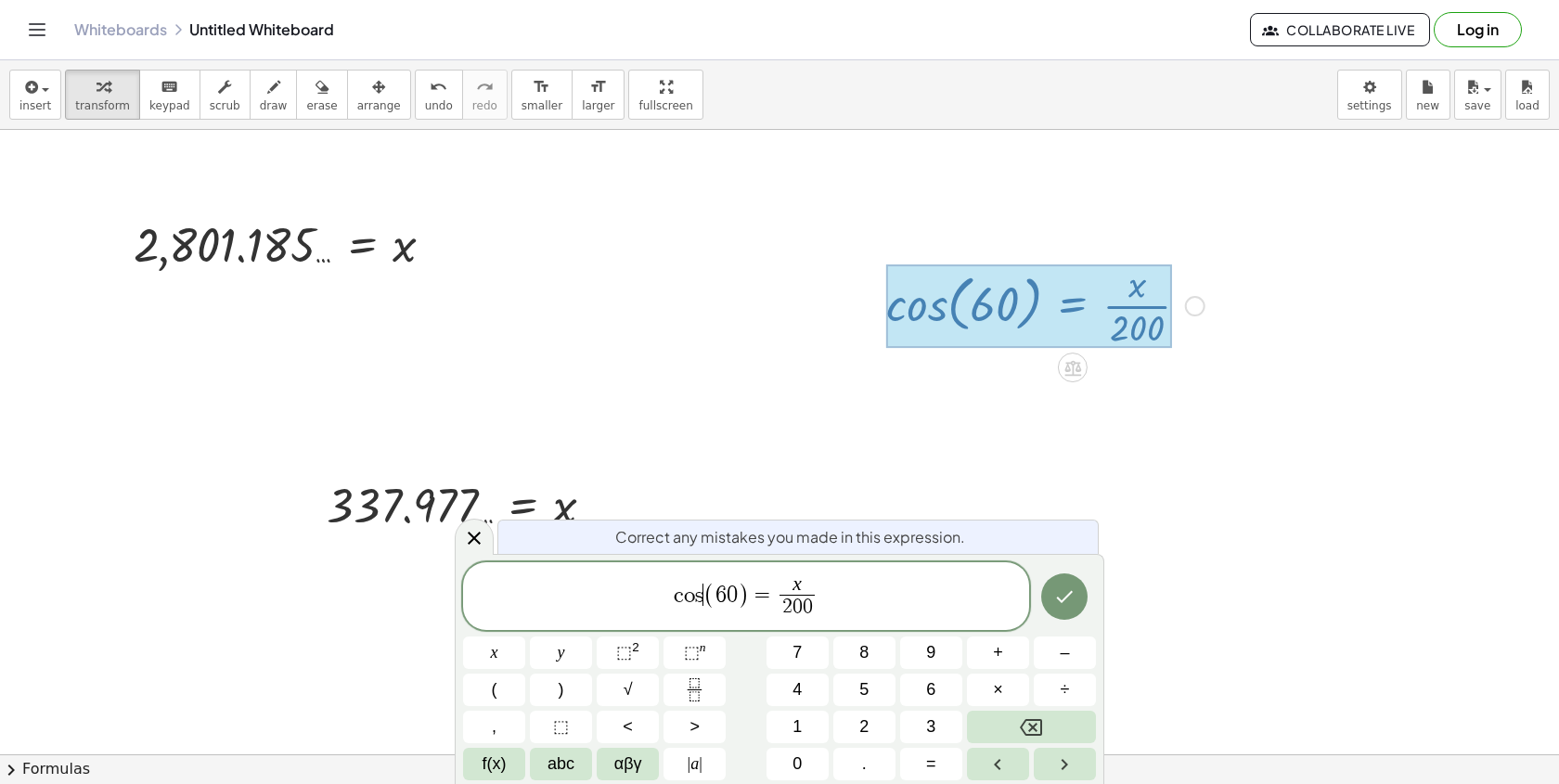
click at [704, 597] on span "(" at bounding box center [709, 594] width 12 height 27
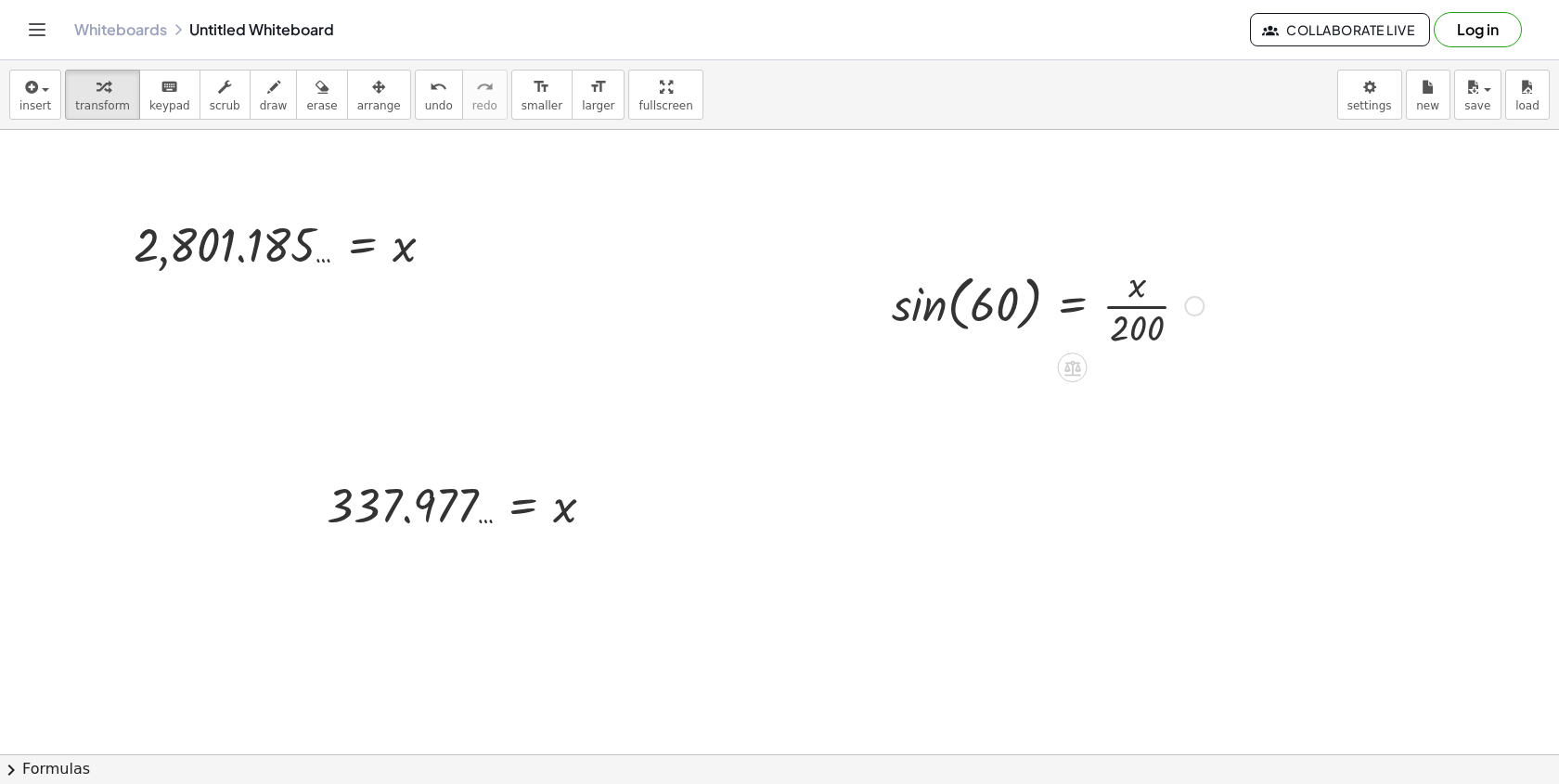
drag, startPoint x: 1145, startPoint y: 351, endPoint x: 982, endPoint y: 312, distance: 167.6
click at [982, 312] on div "sin ( , 60 ) = · x · 200 Fix a mistake Transform line Copy line as LaTeX Copy d…" at bounding box center [1041, 304] width 353 height 102
drag, startPoint x: 1133, startPoint y: 339, endPoint x: 1008, endPoint y: 307, distance: 129.0
click at [1009, 309] on div at bounding box center [1047, 304] width 330 height 93
click at [909, 302] on div at bounding box center [1054, 304] width 486 height 93
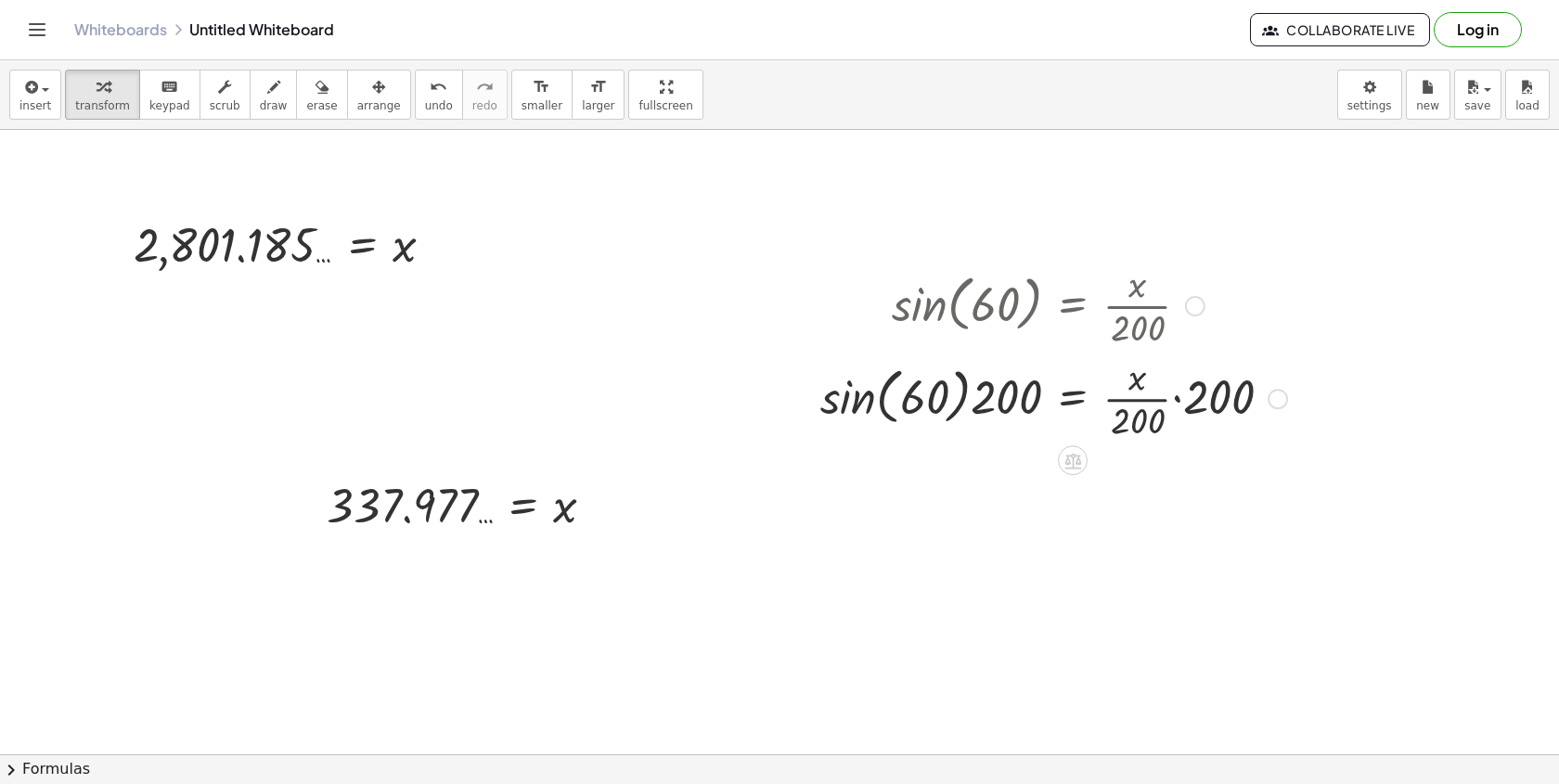
click at [851, 336] on div at bounding box center [1054, 304] width 486 height 93
click at [853, 406] on div at bounding box center [1054, 397] width 486 height 93
click at [956, 402] on div at bounding box center [1089, 397] width 414 height 97
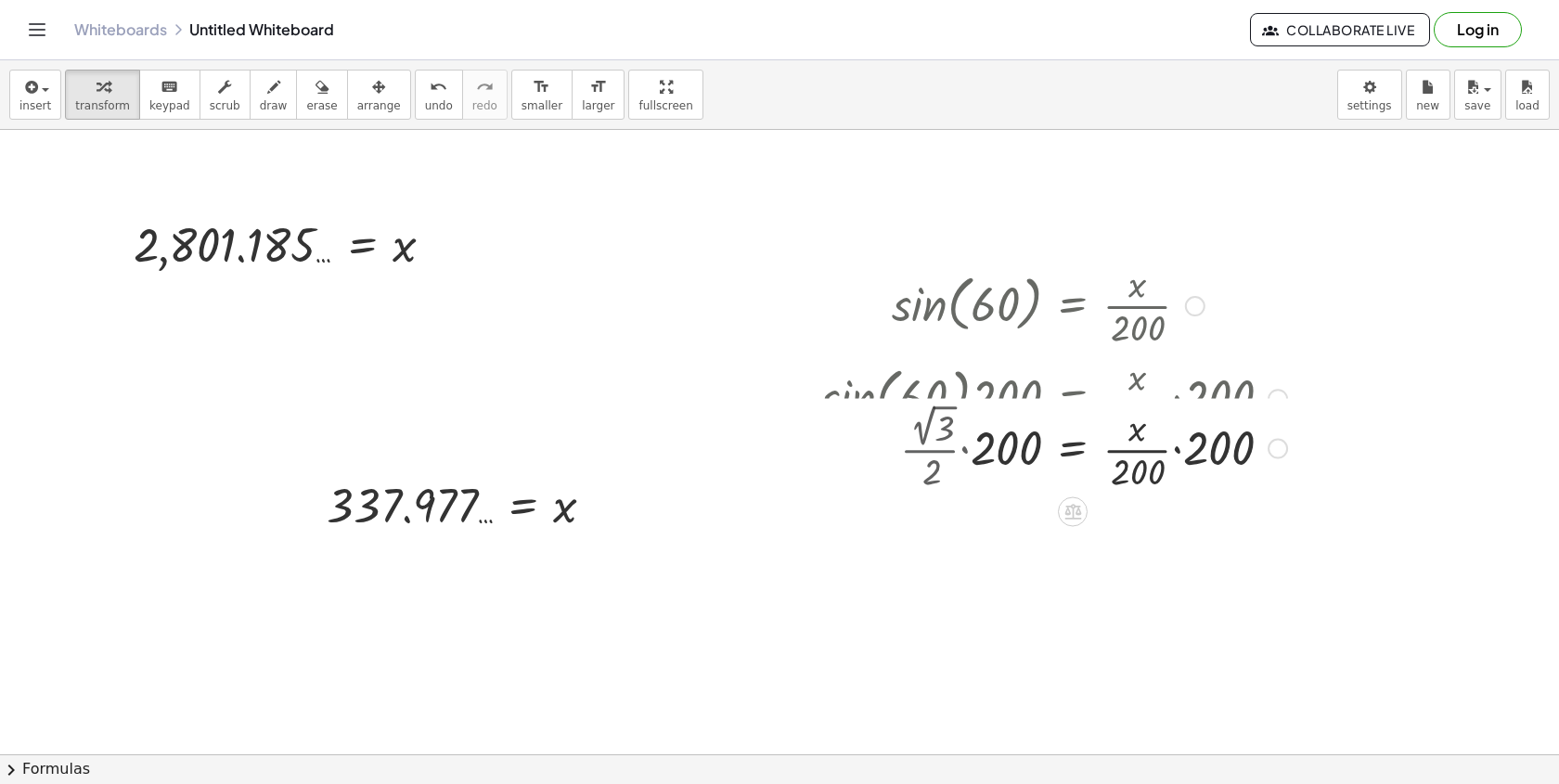
click at [982, 412] on div at bounding box center [1054, 397] width 486 height 93
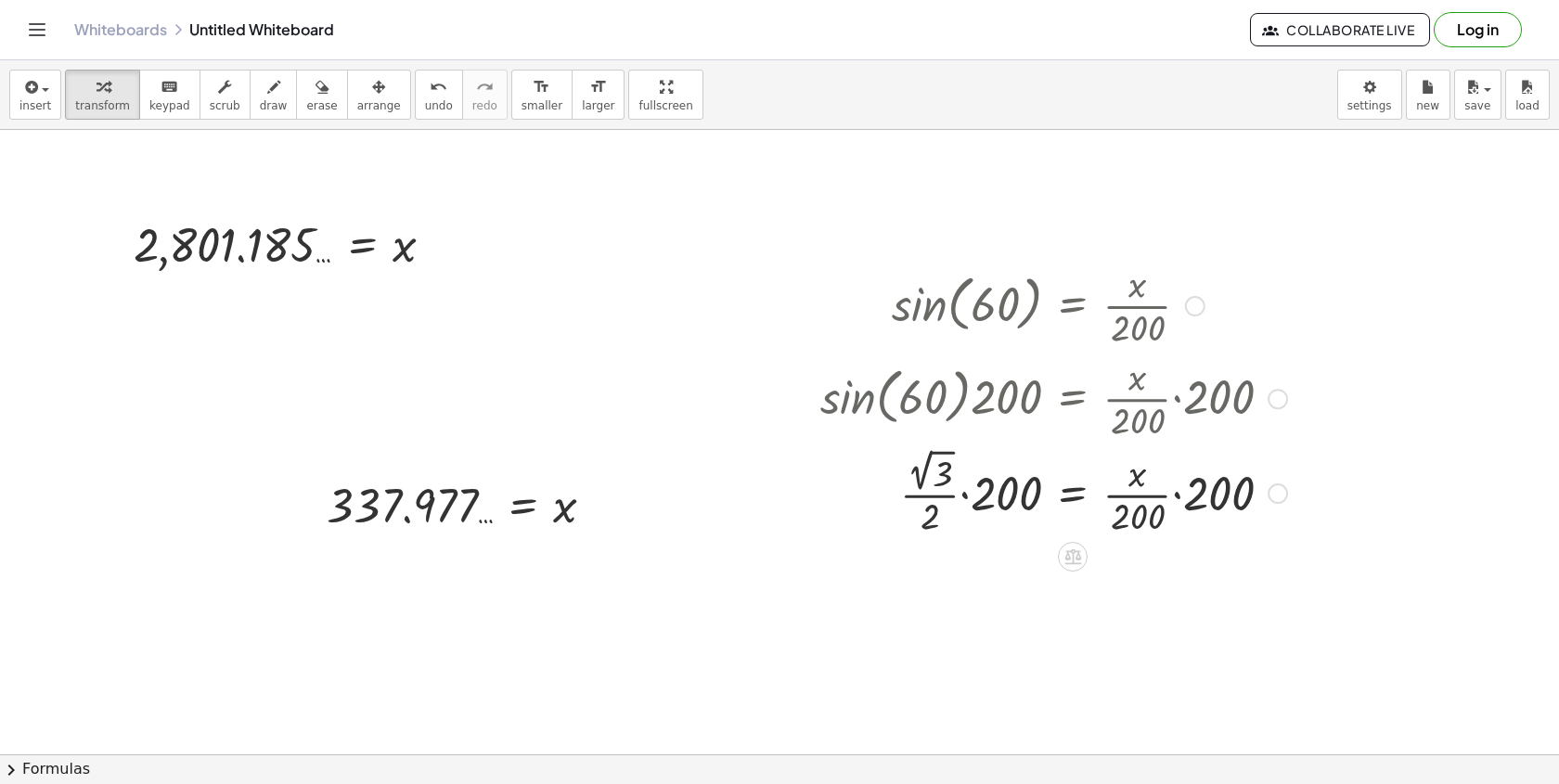
click at [964, 493] on div at bounding box center [1054, 492] width 486 height 97
click at [944, 478] on div at bounding box center [1054, 492] width 486 height 97
click at [943, 477] on div at bounding box center [1054, 492] width 486 height 93
click at [980, 497] on div at bounding box center [1054, 492] width 486 height 93
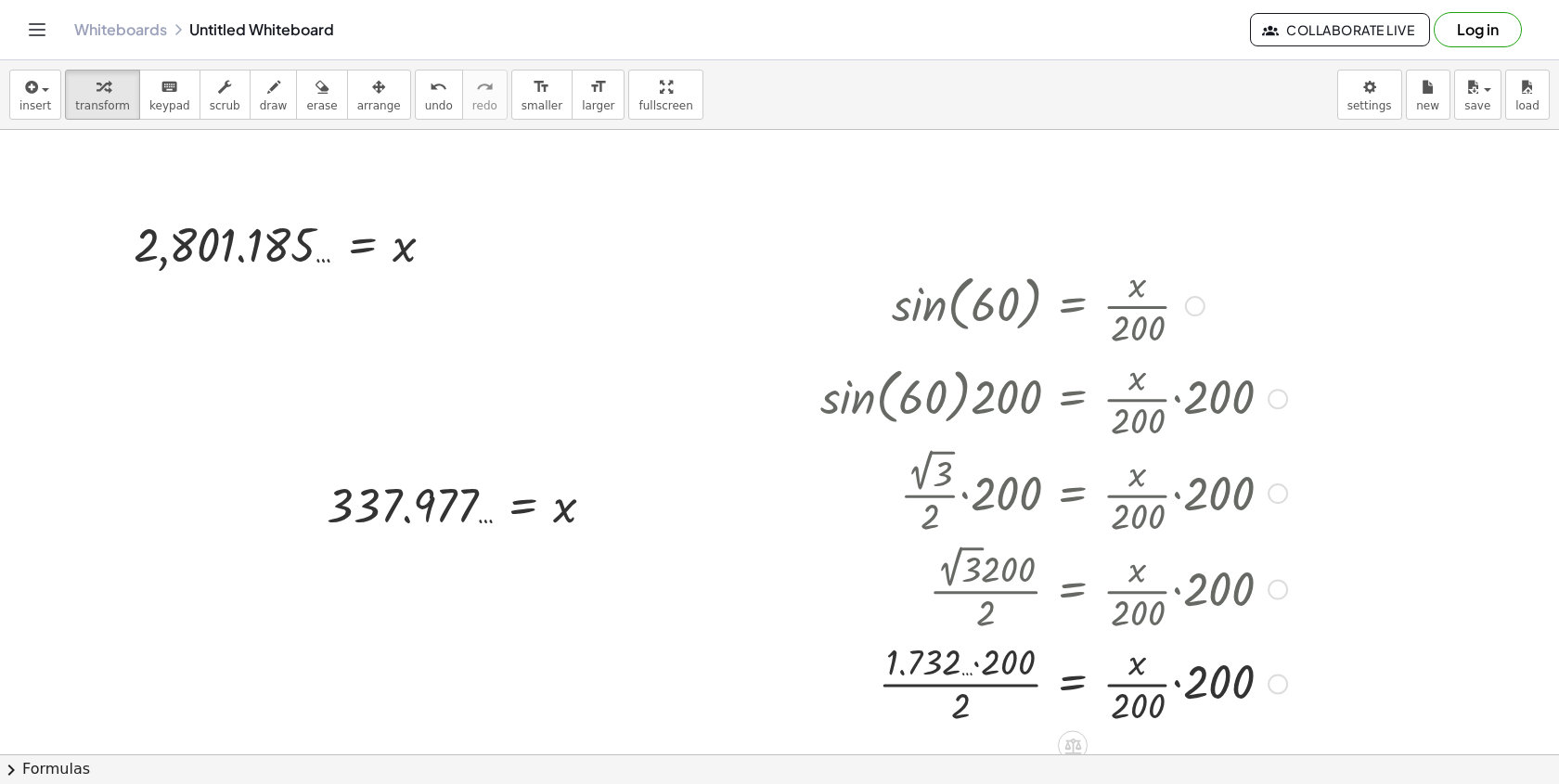
click at [981, 670] on div at bounding box center [1054, 682] width 486 height 93
click at [976, 680] on div at bounding box center [1054, 682] width 486 height 93
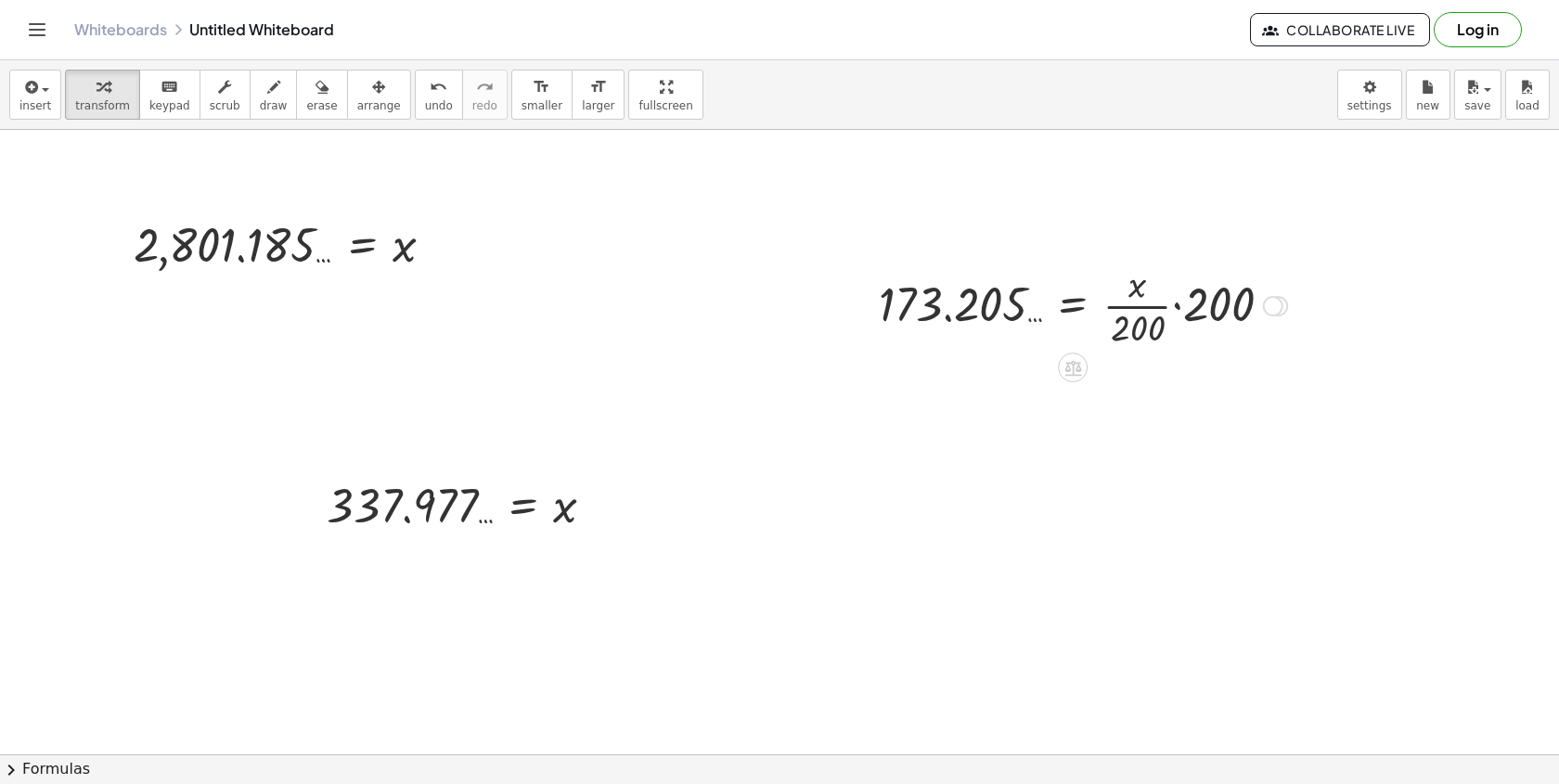
drag, startPoint x: 1281, startPoint y: 684, endPoint x: 1274, endPoint y: 167, distance: 517.0
